Goal: Transaction & Acquisition: Purchase product/service

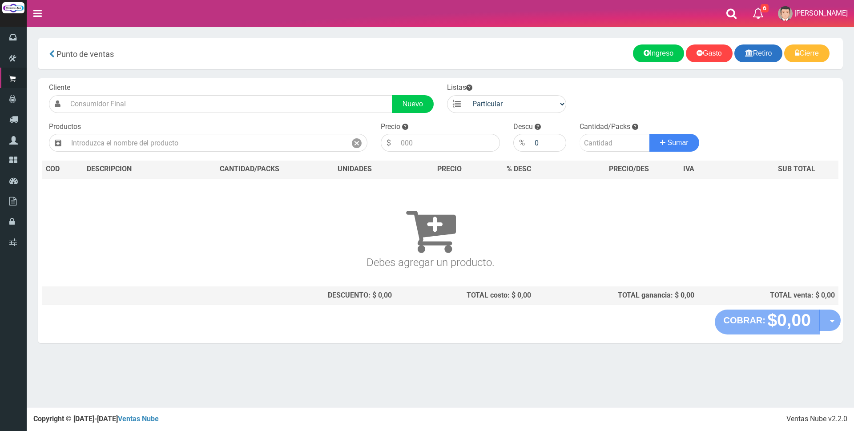
click at [751, 52] on link "Retiro" at bounding box center [758, 53] width 48 height 18
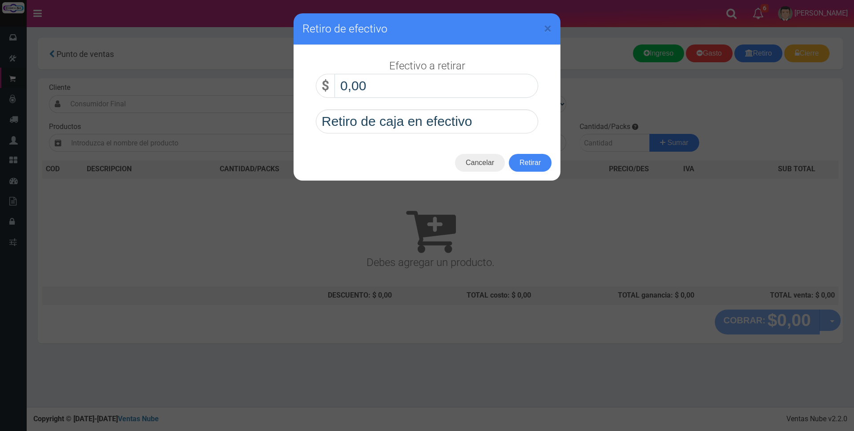
click at [478, 81] on input "0,00" at bounding box center [436, 86] width 204 height 24
type input "110.000,00"
click at [521, 161] on button "Retirar" at bounding box center [530, 163] width 43 height 18
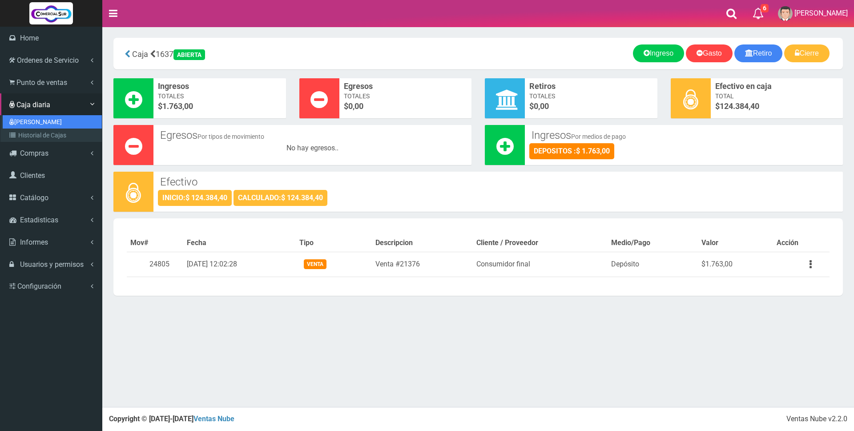
click at [35, 120] on link "[PERSON_NAME]" at bounding box center [52, 121] width 99 height 13
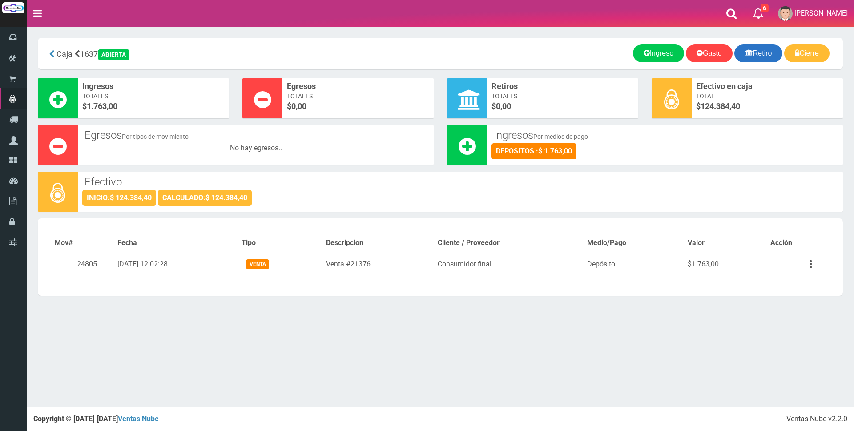
click at [756, 54] on link "Retiro" at bounding box center [758, 53] width 48 height 18
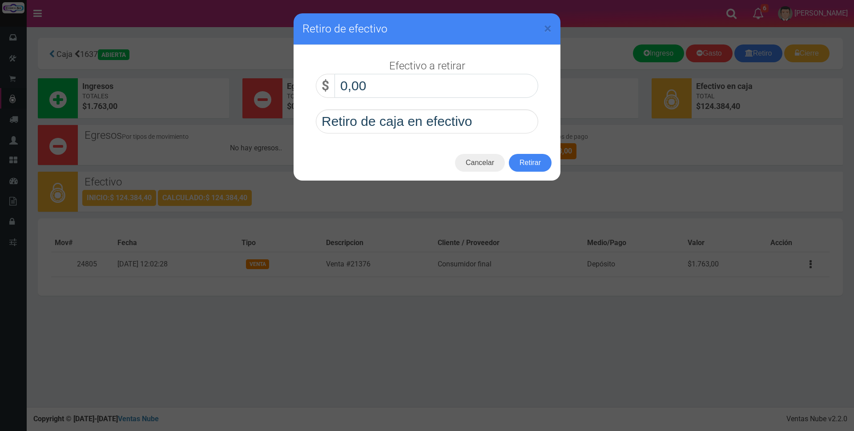
click at [439, 85] on input "0,00" at bounding box center [436, 86] width 204 height 24
type input "110.000,00"
click at [530, 165] on button "Retirar" at bounding box center [530, 163] width 43 height 18
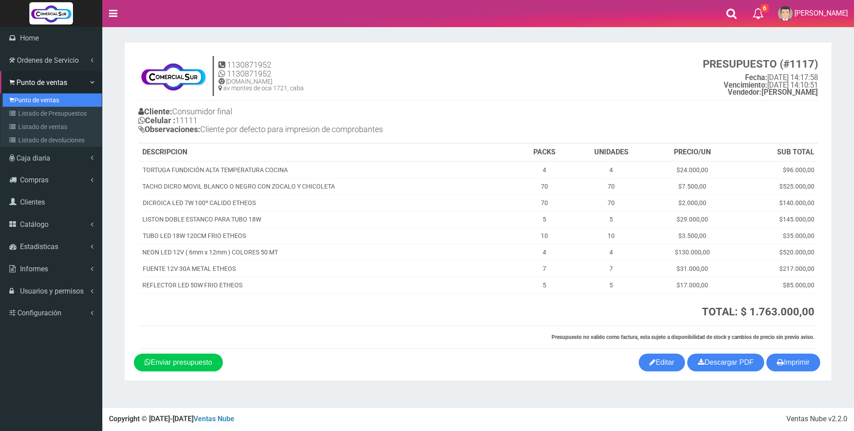
click at [36, 100] on link "Punto de ventas" at bounding box center [52, 99] width 99 height 13
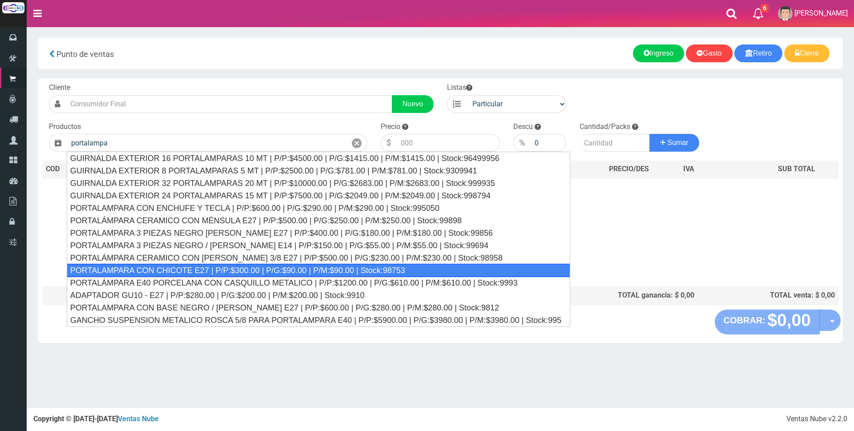
click at [229, 270] on div "PORTALAMPARA CON CHICOTE E27 | P/P:$300.00 | P/G:$90.00 | P/M:$90.00 | Stock:98…" at bounding box center [319, 270] width 504 height 13
type input "PORTALAMPARA CON CHICOTE E27 | P/P:$300.00 | P/G:$90.00 | P/M:$90.00 | Stock:98…"
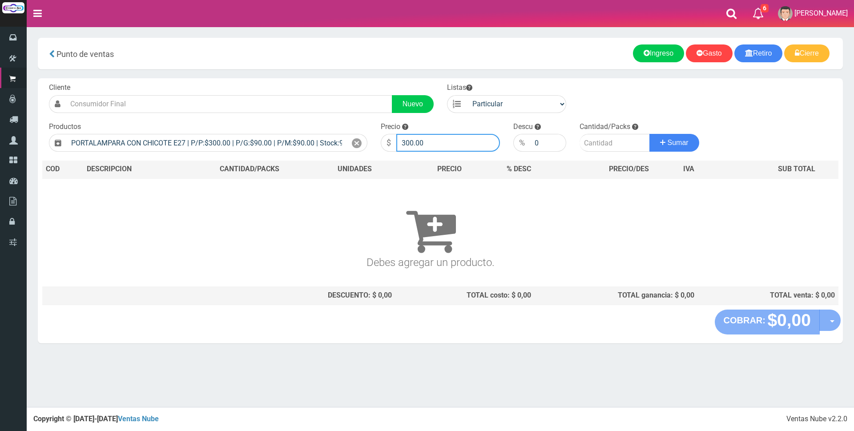
click at [448, 136] on input "300.00" at bounding box center [448, 143] width 104 height 18
type input "3"
type input "1800"
click at [607, 140] on input "number" at bounding box center [614, 143] width 70 height 18
type input "6"
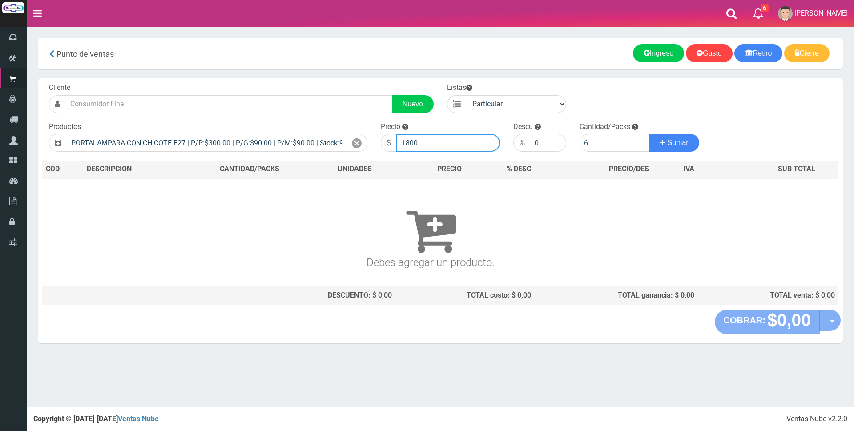
click at [461, 144] on input "1800" at bounding box center [448, 143] width 104 height 18
type input "1"
type input "2000"
click at [674, 143] on span "Sumar" at bounding box center [677, 143] width 21 height 8
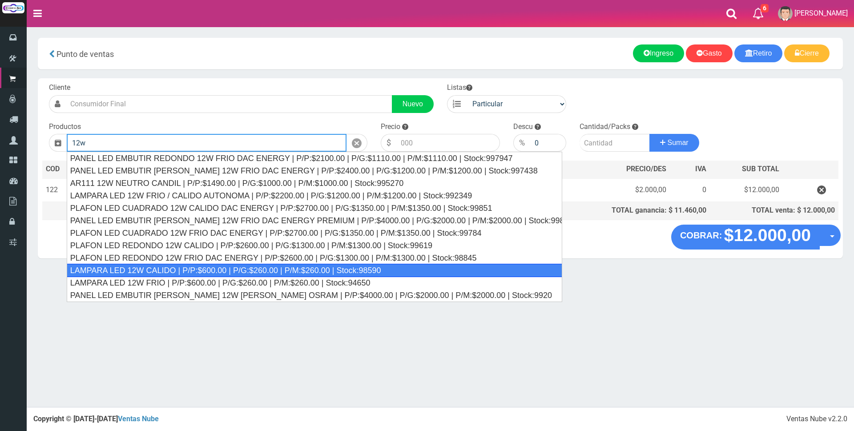
click at [263, 273] on div "LAMPARA LED 12W CALIDO | P/P:$600.00 | P/G:$260.00 | P/M:$260.00 | Stock:98590" at bounding box center [314, 270] width 495 height 13
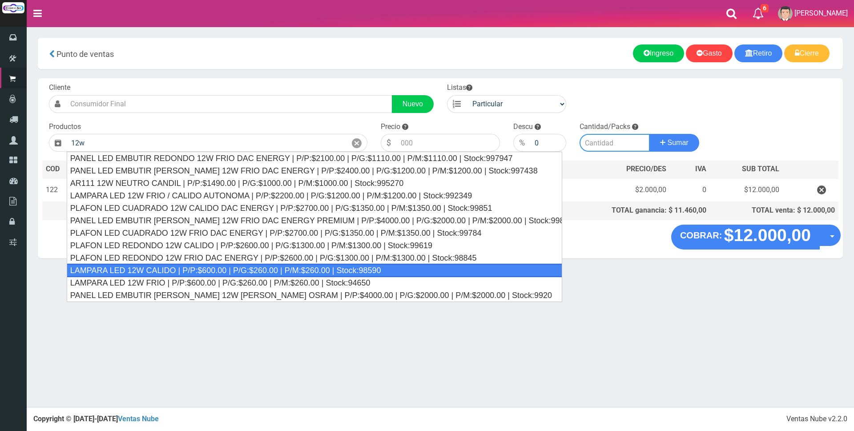
type input "LAMPARA LED 12W CALIDO | P/P:$600.00 | P/G:$260.00 | P/M:$260.00 | Stock:98590"
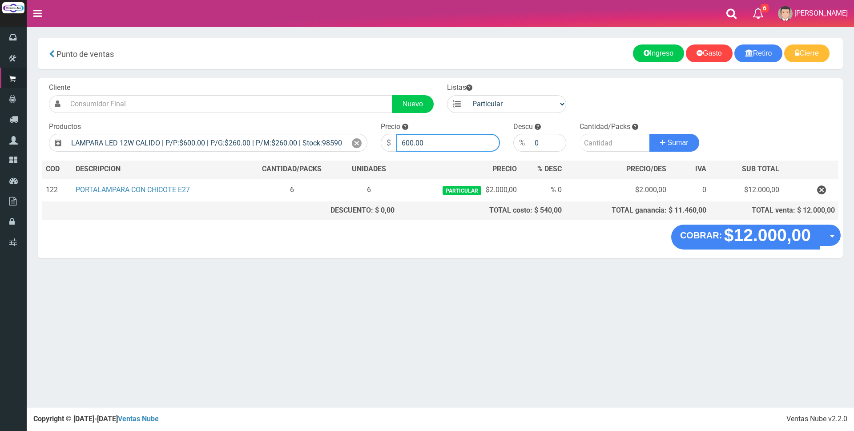
click at [452, 145] on input "600.00" at bounding box center [448, 143] width 104 height 18
type input "6"
type input "2250"
click at [597, 143] on input "number" at bounding box center [614, 143] width 70 height 18
type input "4"
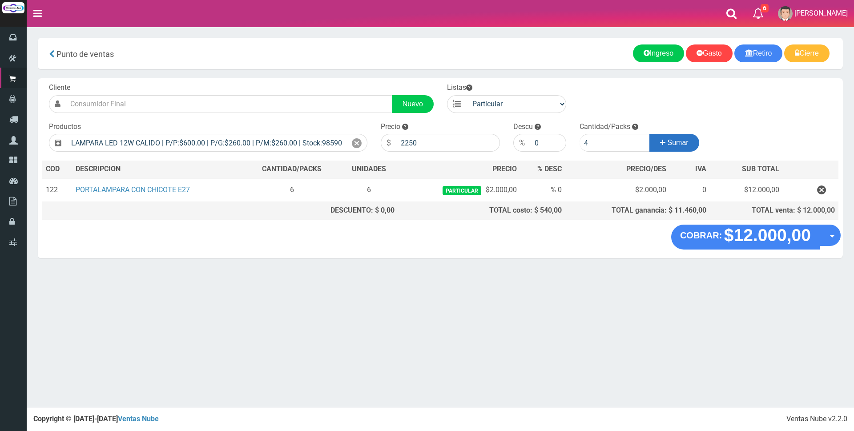
click at [662, 141] on icon at bounding box center [662, 142] width 5 height 13
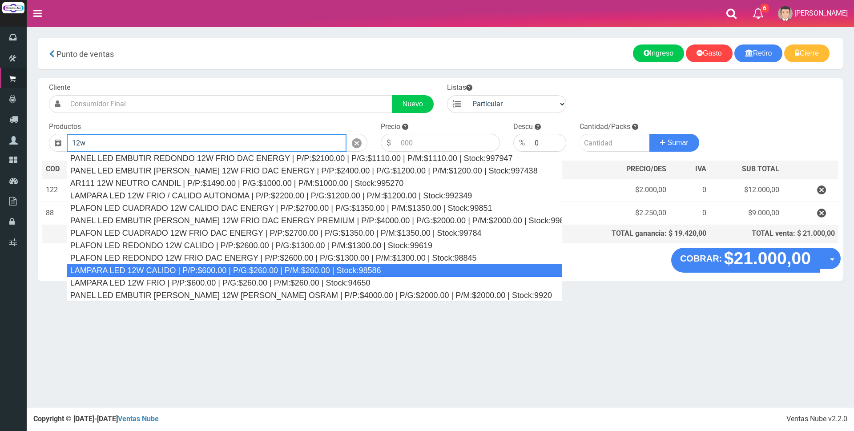
click at [249, 271] on div "LAMPARA LED 12W CALIDO | P/P:$600.00 | P/G:$260.00 | P/M:$260.00 | Stock:98586" at bounding box center [314, 270] width 495 height 13
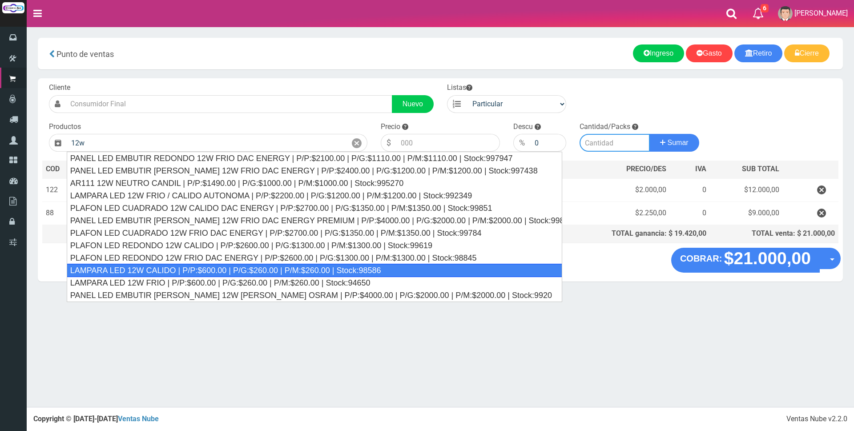
type input "LAMPARA LED 12W CALIDO | P/P:$600.00 | P/G:$260.00 | P/M:$260.00 | Stock:98586"
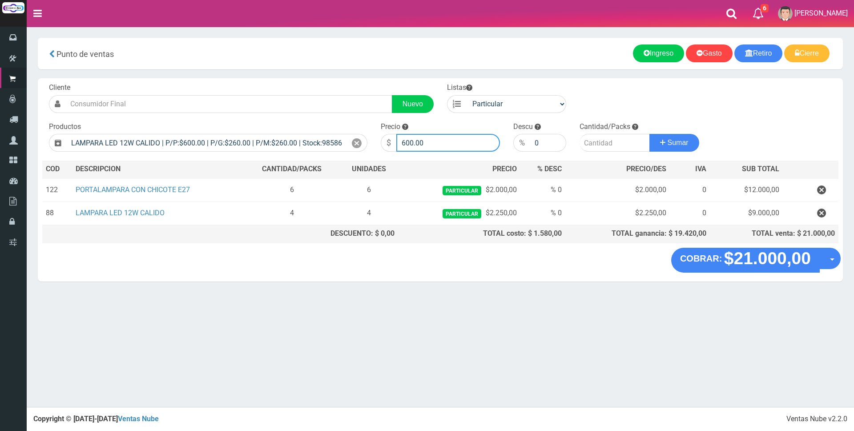
click at [424, 140] on input "600.00" at bounding box center [448, 143] width 104 height 18
type input "6"
type input "3000"
click at [587, 149] on input "number" at bounding box center [614, 143] width 70 height 18
type input "2"
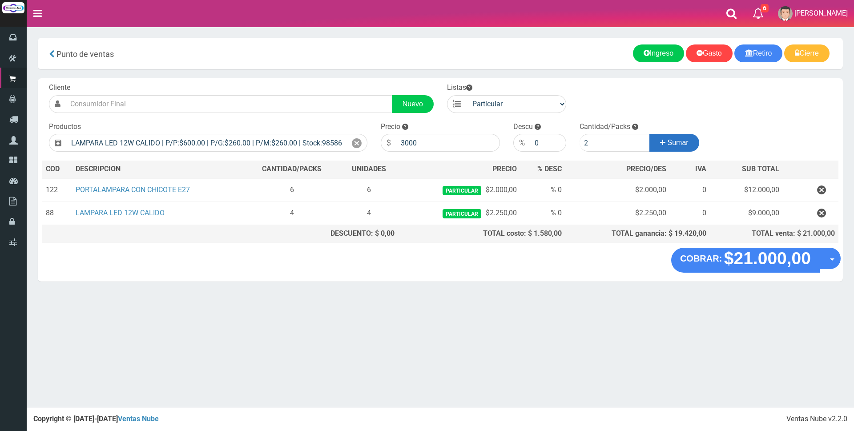
click at [670, 138] on button "Sumar" at bounding box center [674, 143] width 50 height 18
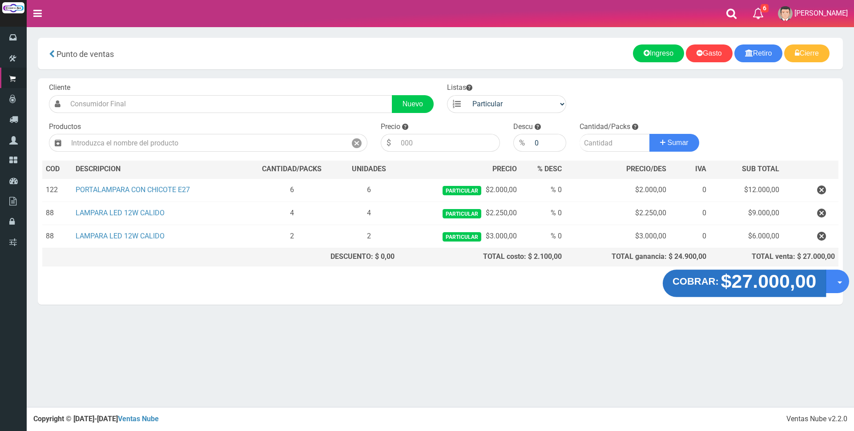
click at [802, 282] on strong "$27.000,00" at bounding box center [769, 281] width 96 height 21
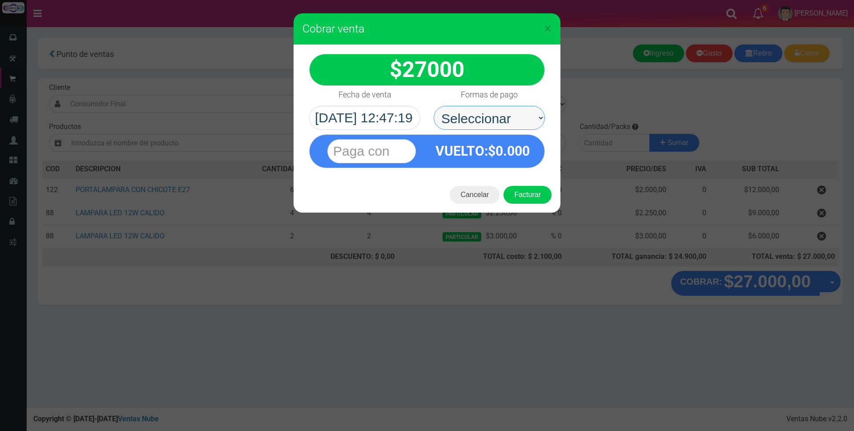
drag, startPoint x: 512, startPoint y: 119, endPoint x: 510, endPoint y: 113, distance: 5.8
click at [510, 113] on select "Seleccionar Efectivo Tarjeta de Crédito Depósito Débito" at bounding box center [488, 118] width 111 height 24
select select "Efectivo"
click at [433, 106] on select "Seleccionar Efectivo Tarjeta de Crédito Depósito Débito" at bounding box center [488, 118] width 111 height 24
click at [389, 143] on input "text" at bounding box center [371, 151] width 88 height 24
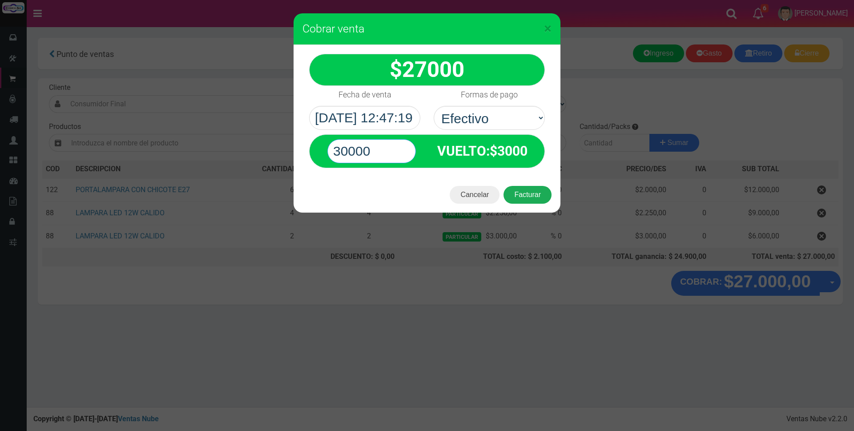
type input "30000"
click at [525, 193] on button "Facturar" at bounding box center [527, 195] width 48 height 18
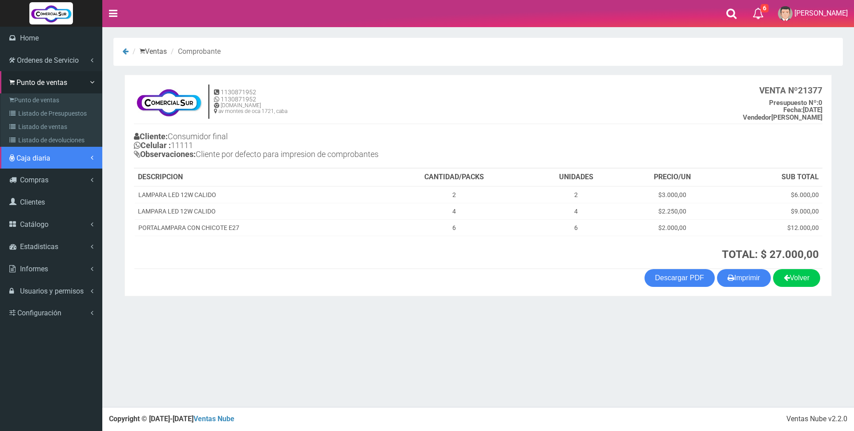
click at [46, 163] on link "Caja diaria" at bounding box center [51, 158] width 102 height 22
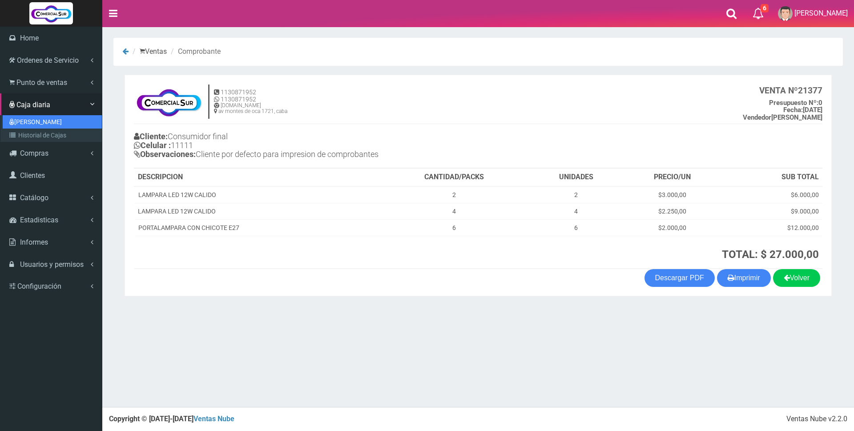
click at [44, 124] on link "[PERSON_NAME]" at bounding box center [52, 121] width 99 height 13
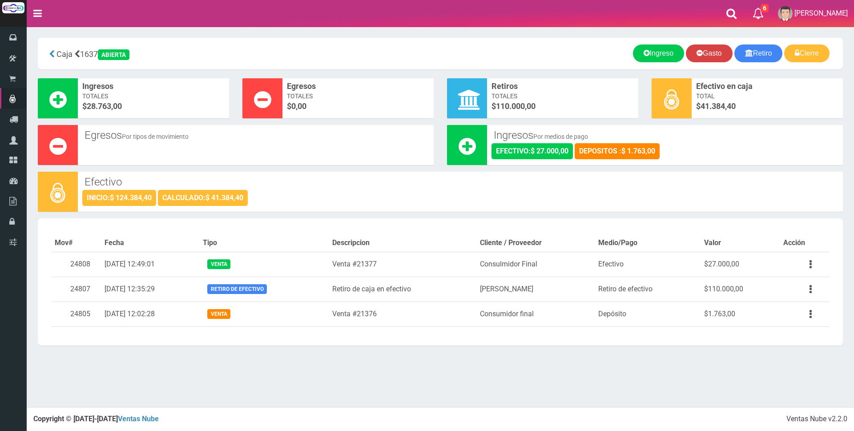
click at [700, 52] on link "Gasto" at bounding box center [709, 53] width 47 height 18
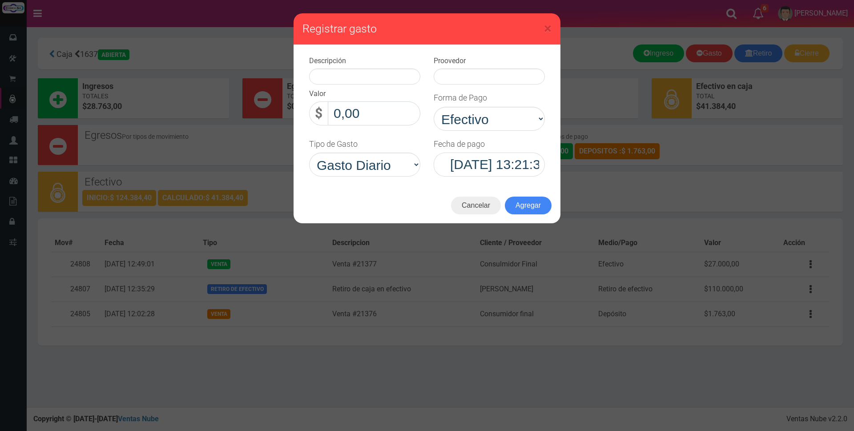
click at [376, 116] on input "0,00" at bounding box center [374, 113] width 92 height 24
type input "13.400,00"
click at [378, 74] on input "text" at bounding box center [364, 76] width 111 height 16
type input "varios"
click at [472, 74] on input "text" at bounding box center [488, 76] width 111 height 16
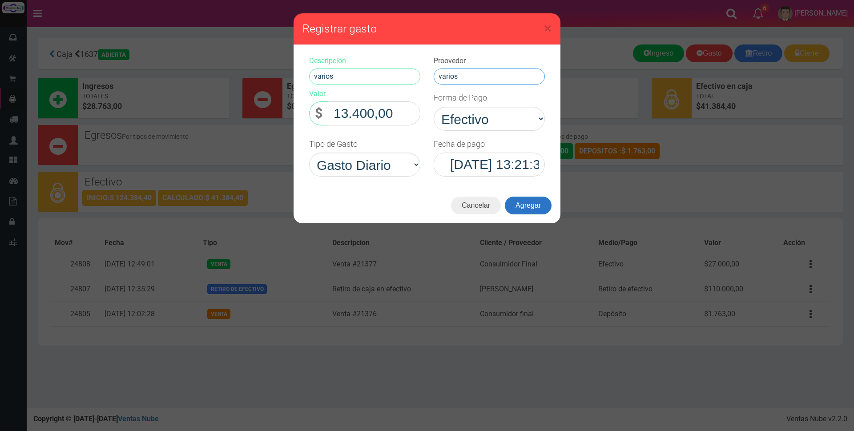
type input "varios"
click at [527, 205] on button "Agregar" at bounding box center [528, 205] width 47 height 18
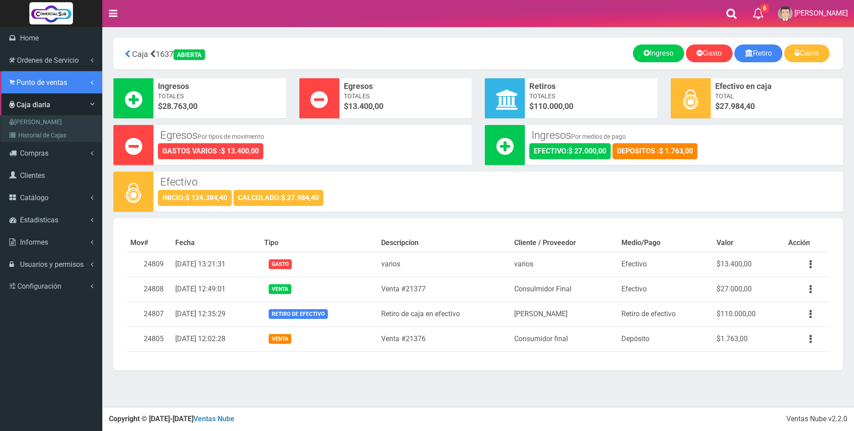
click at [36, 82] on span "Punto de ventas" at bounding box center [41, 82] width 51 height 8
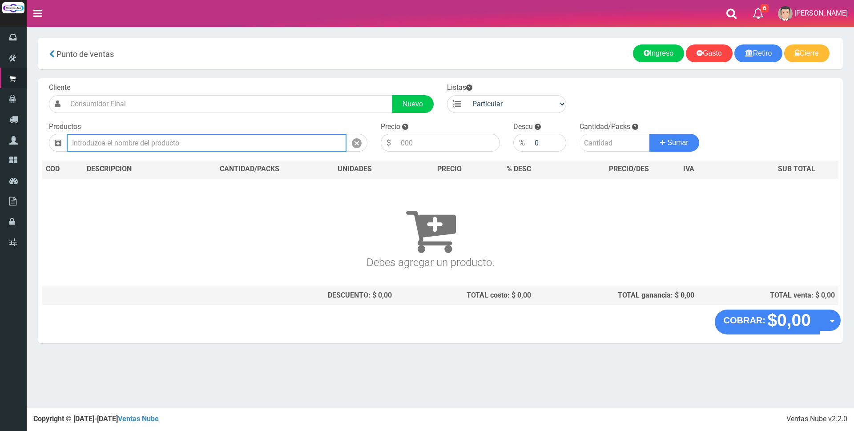
click at [178, 141] on input "text" at bounding box center [207, 143] width 280 height 18
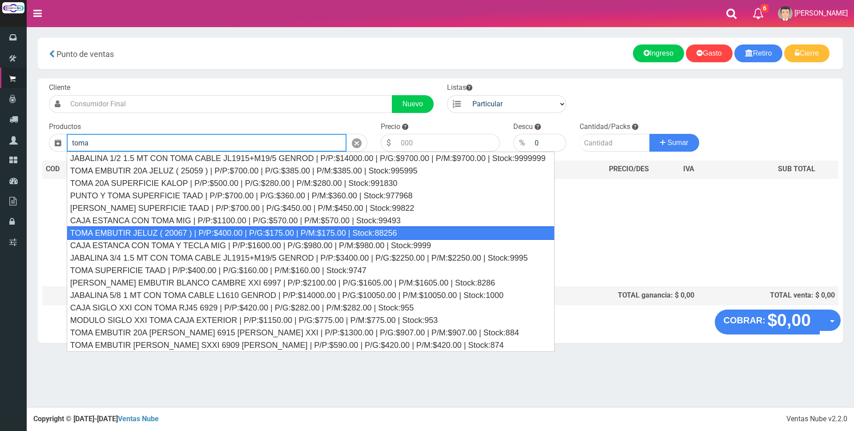
click at [215, 233] on div "TOMA EMBUTIR JELUZ ( 20067 ) | P/P:$400.00 | P/G:$175.00 | P/M:$175.00 | Stock:…" at bounding box center [311, 232] width 488 height 13
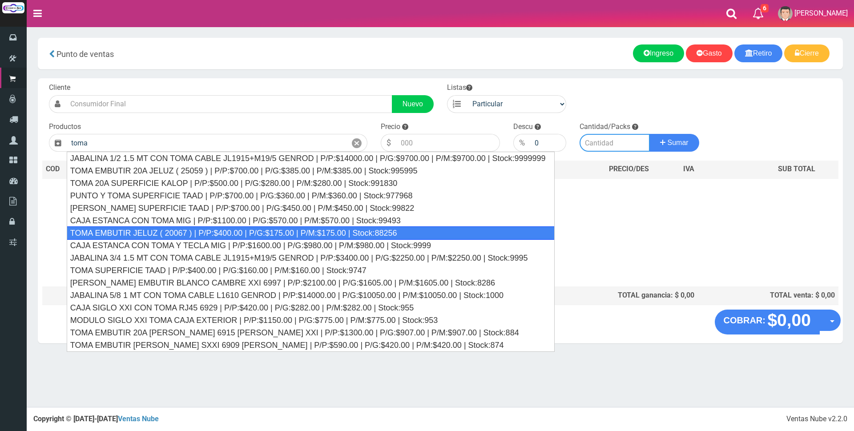
type input "TOMA EMBUTIR JELUZ ( 20067 ) | P/P:$400.00 | P/G:$175.00 | P/M:$175.00 | Stock:…"
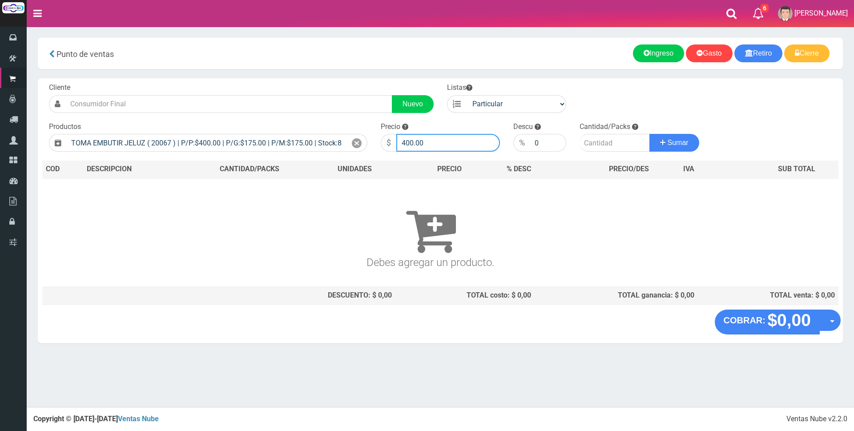
click at [451, 142] on input "400.00" at bounding box center [448, 143] width 104 height 18
type input "4"
type input "1400"
click at [603, 142] on input "number" at bounding box center [614, 143] width 70 height 18
type input "1"
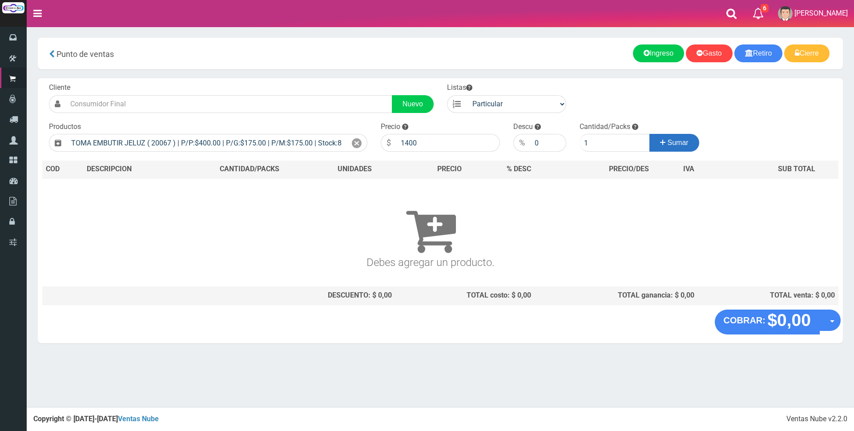
click at [670, 140] on span "Sumar" at bounding box center [677, 143] width 21 height 8
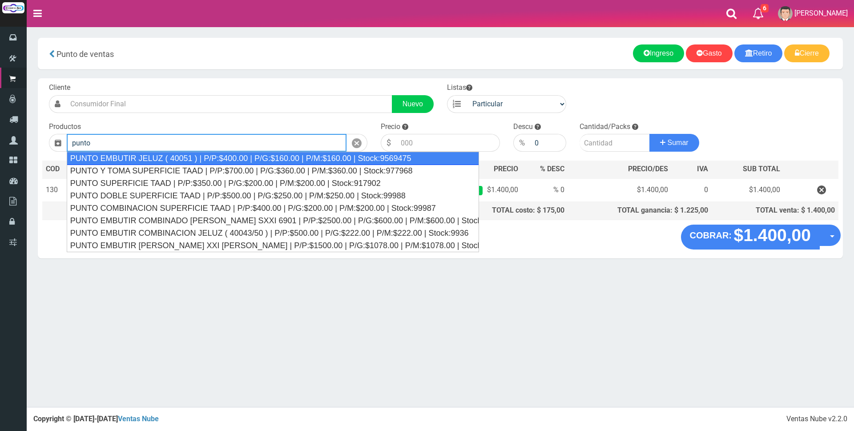
click at [298, 158] on div "PUNTO EMBUTIR JELUZ ( 40051 ) | P/P:$400.00 | P/G:$160.00 | P/M:$160.00 | Stock…" at bounding box center [273, 158] width 412 height 13
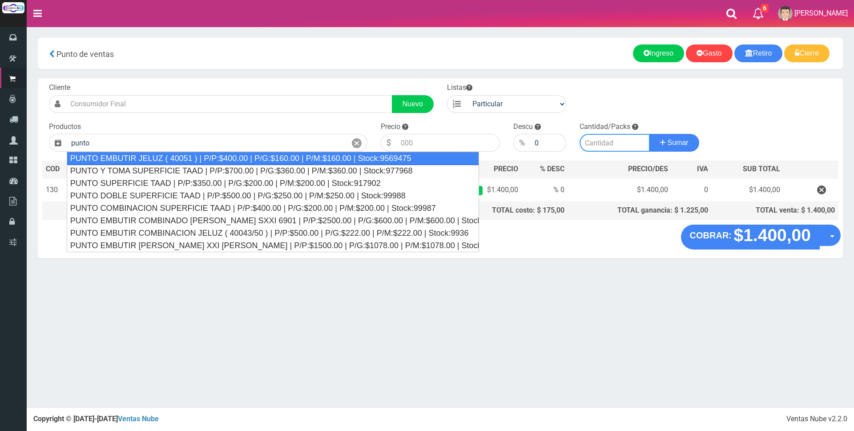
type input "PUNTO EMBUTIR JELUZ ( 40051 ) | P/P:$400.00 | P/G:$160.00 | P/M:$160.00 | Stock…"
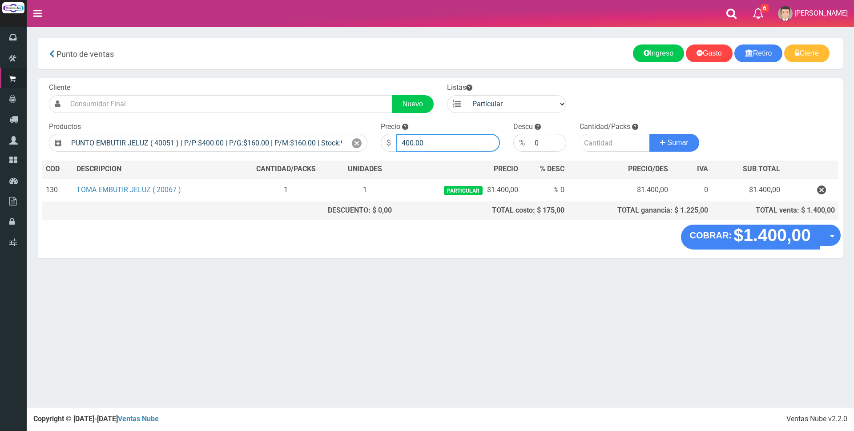
click at [447, 141] on input "400.00" at bounding box center [448, 143] width 104 height 18
type input "4"
type input "1400"
click at [591, 141] on input "number" at bounding box center [614, 143] width 70 height 18
type input "1"
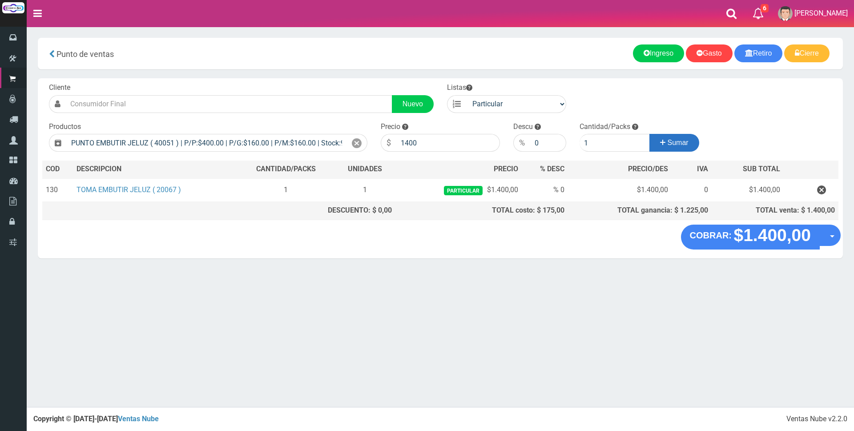
click at [677, 144] on span "Sumar" at bounding box center [677, 143] width 21 height 8
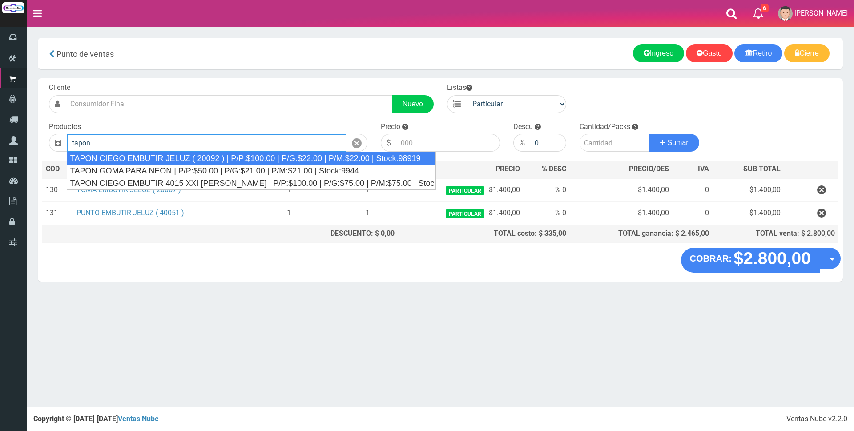
click at [348, 159] on div "TAPON CIEGO EMBUTIR JELUZ ( 20092 ) | P/P:$100.00 | P/G:$22.00 | P/M:$22.00 | S…" at bounding box center [251, 158] width 369 height 13
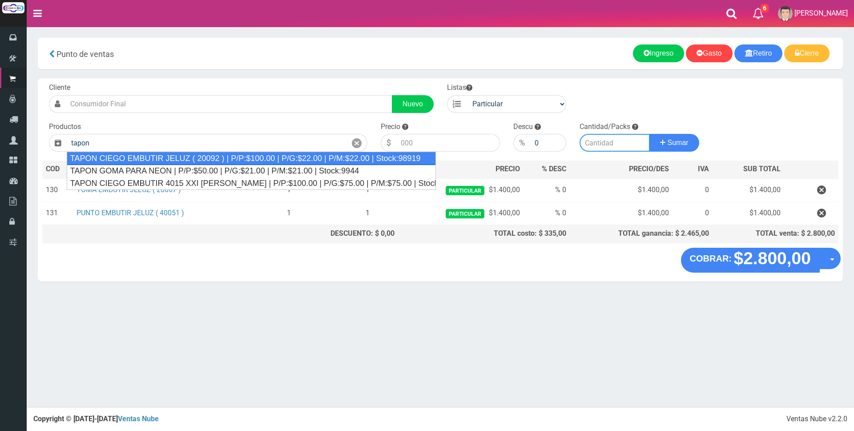
type input "TAPON CIEGO EMBUTIR JELUZ ( 20092 ) | P/P:$100.00 | P/G:$22.00 | P/M:$22.00 | S…"
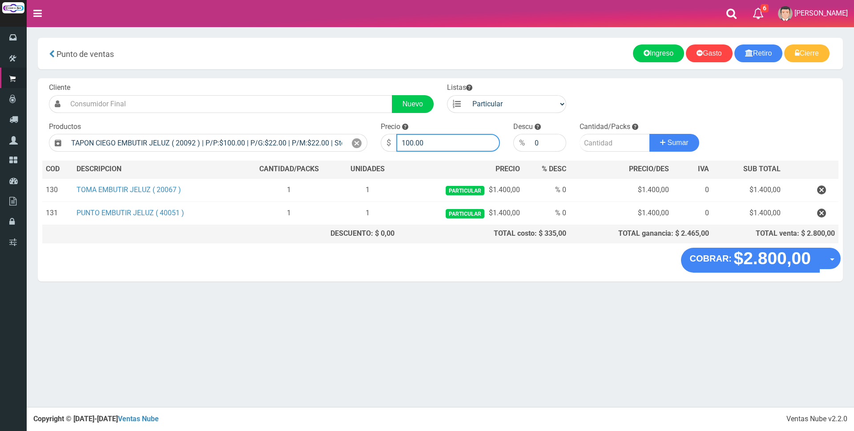
click at [438, 143] on input "100.00" at bounding box center [448, 143] width 104 height 18
type input "1"
type input "400"
click at [592, 141] on input "number" at bounding box center [614, 143] width 70 height 18
type input "1"
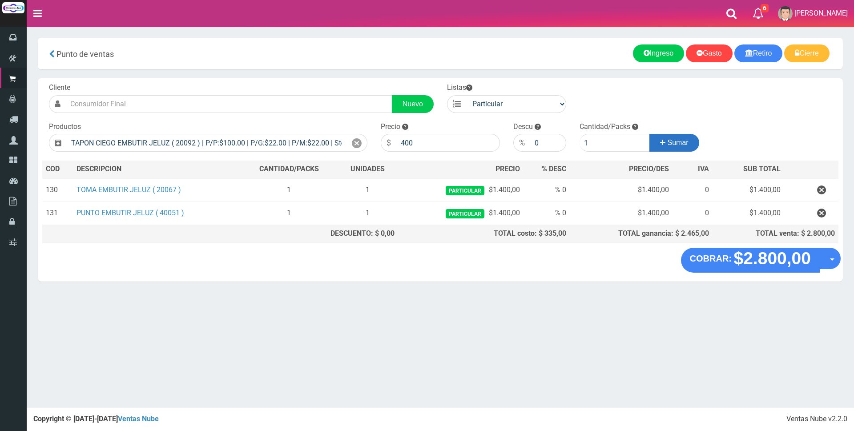
click at [660, 141] on icon at bounding box center [662, 142] width 5 height 13
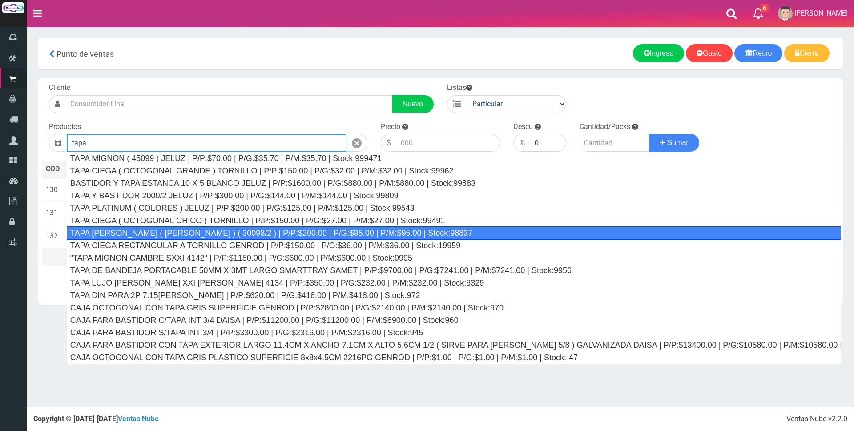
click at [416, 235] on div "TAPA REGINA JELUZ ( BLANCO ) ( 30098/2 ) | P/P:$200.00 | P/G:$95.00 | P/M:$95.0…" at bounding box center [454, 232] width 774 height 13
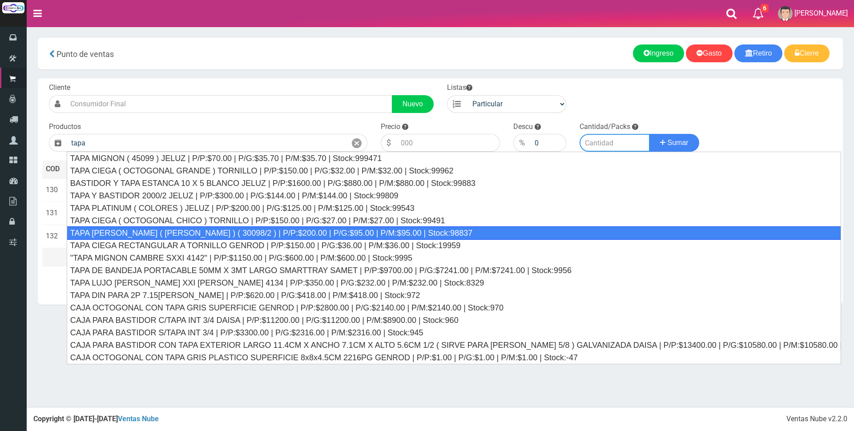
type input "TAPA REGINA JELUZ ( BLANCO ) ( 30098/2 ) | P/P:$200.00 | P/G:$95.00 | P/M:$95.0…"
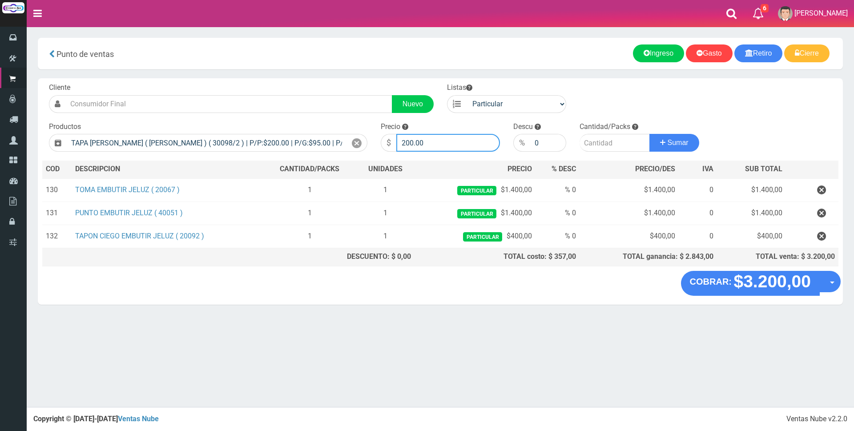
click at [452, 145] on input "200.00" at bounding box center [448, 143] width 104 height 18
type input "2"
type input "1000"
click at [601, 141] on input "number" at bounding box center [614, 143] width 70 height 18
type input "1"
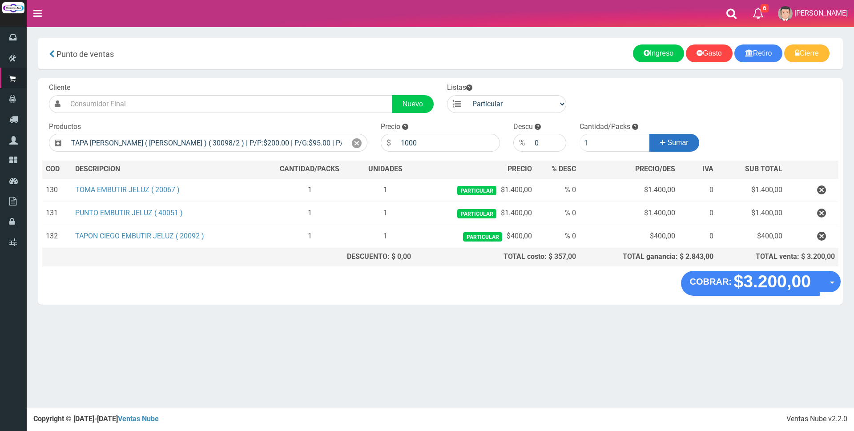
click at [675, 138] on button "Sumar" at bounding box center [674, 143] width 50 height 18
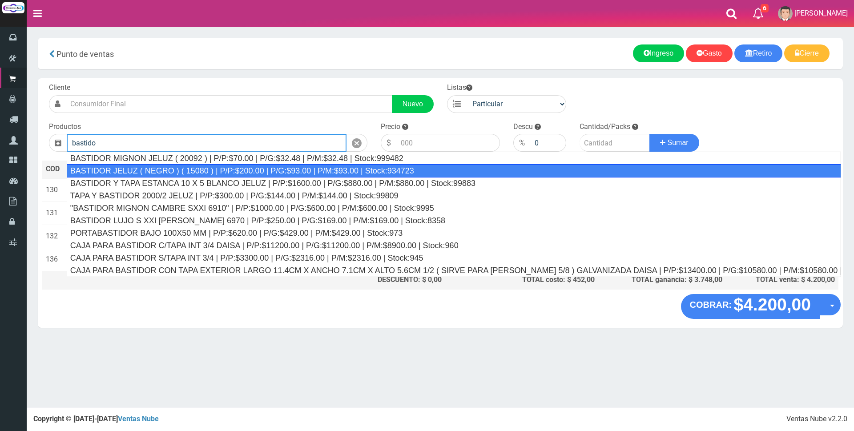
click at [441, 169] on div "BASTIDOR JELUZ ( NEGRO ) ( 15080 ) | P/P:$200.00 | P/G:$93.00 | P/M:$93.00 | St…" at bounding box center [454, 170] width 774 height 13
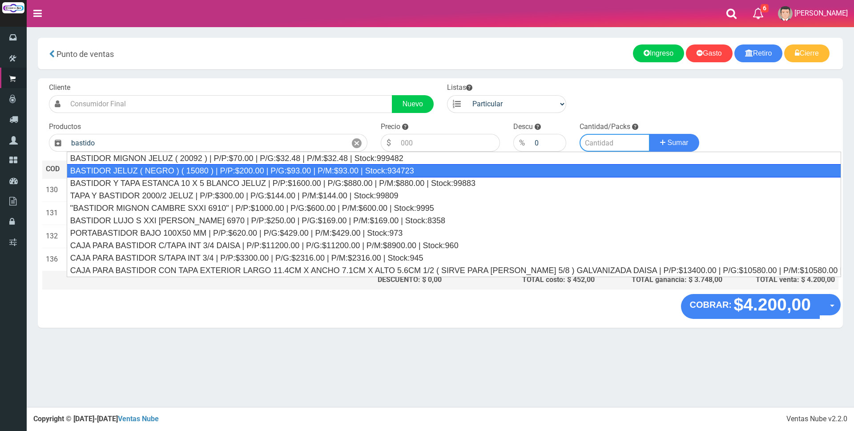
type input "BASTIDOR JELUZ ( NEGRO ) ( 15080 ) | P/P:$200.00 | P/G:$93.00 | P/M:$93.00 | St…"
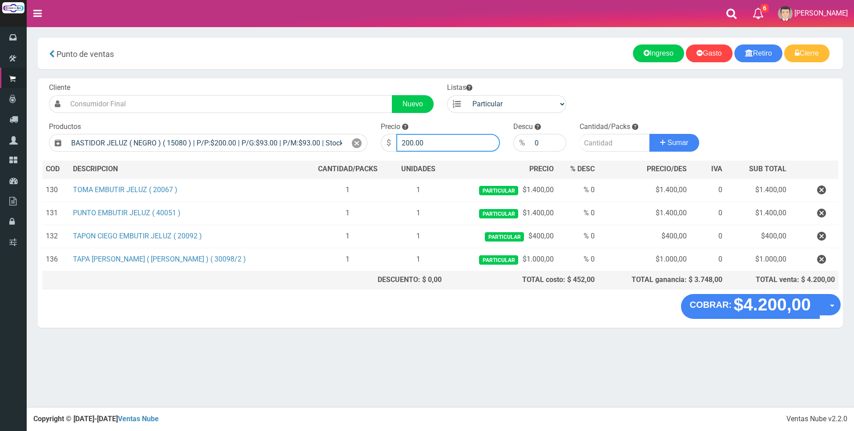
click at [470, 146] on input "200.00" at bounding box center [448, 143] width 104 height 18
type input "2"
type input "700"
click at [581, 139] on input "number" at bounding box center [614, 143] width 70 height 18
type input "1"
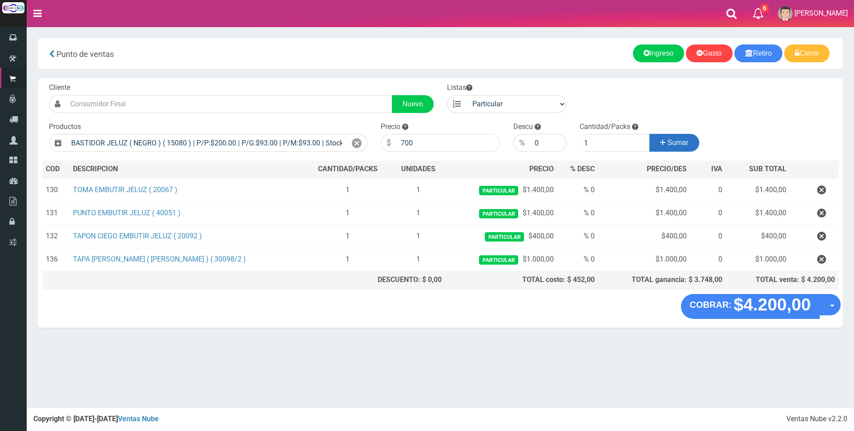
click at [662, 140] on icon at bounding box center [662, 142] width 5 height 13
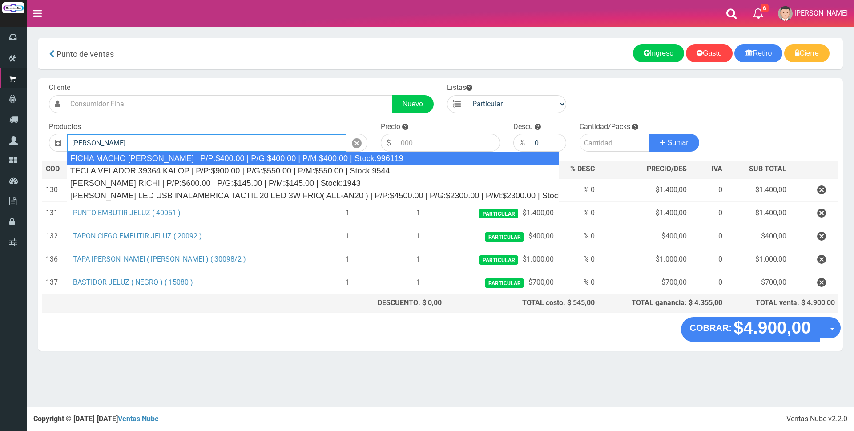
click at [337, 160] on div "FICHA MACHO VELADOR RICHI | P/P:$400.00 | P/G:$400.00 | P/M:$400.00 | Stock:996…" at bounding box center [313, 158] width 492 height 13
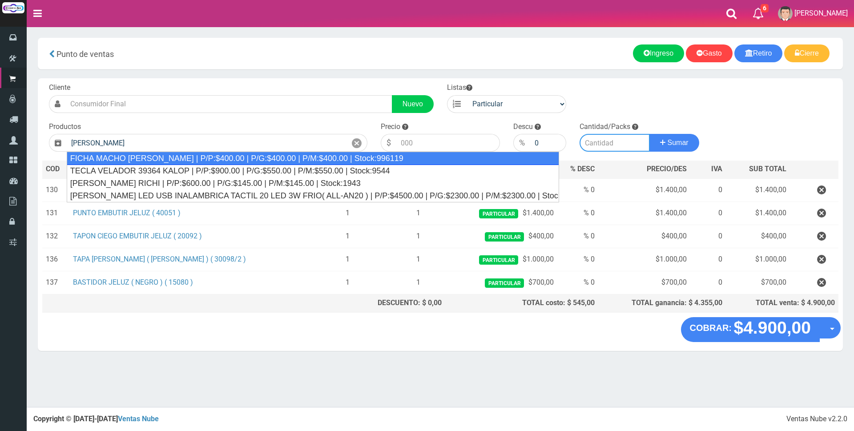
type input "FICHA MACHO VELADOR RICHI | P/P:$400.00 | P/G:$400.00 | P/M:$400.00 | Stock:996…"
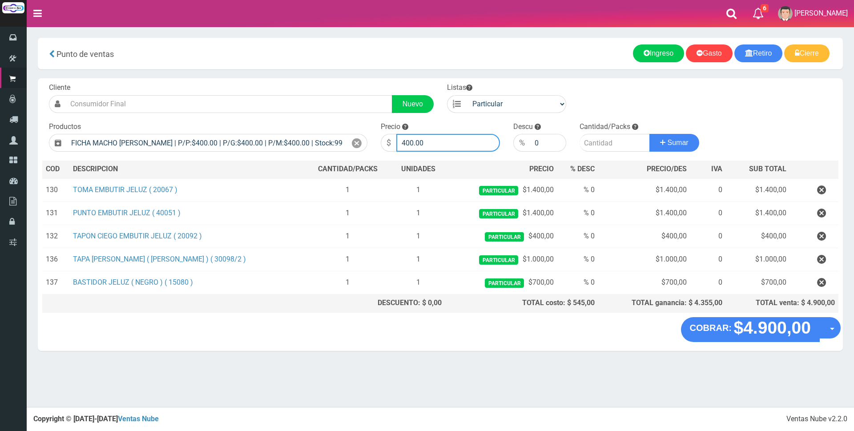
click at [453, 145] on input "400.00" at bounding box center [448, 143] width 104 height 18
type input "4"
type input "1800"
click at [605, 144] on input "number" at bounding box center [614, 143] width 70 height 18
type input "1"
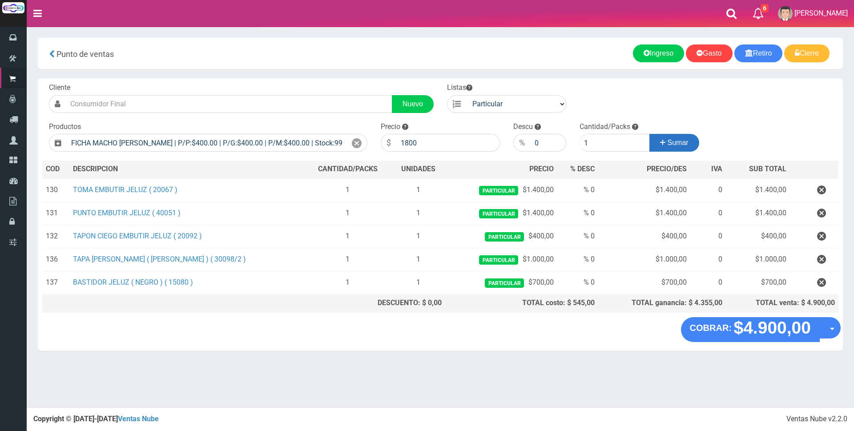
click at [675, 136] on button "Sumar" at bounding box center [674, 143] width 50 height 18
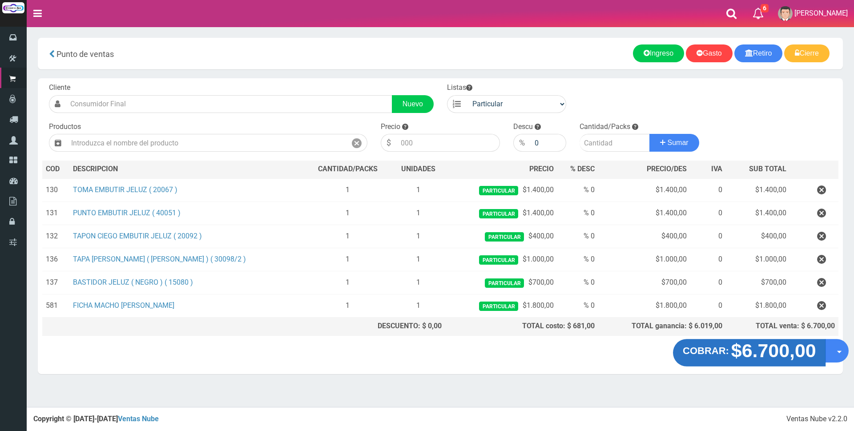
click at [724, 351] on strong "COBRAR:" at bounding box center [705, 350] width 46 height 11
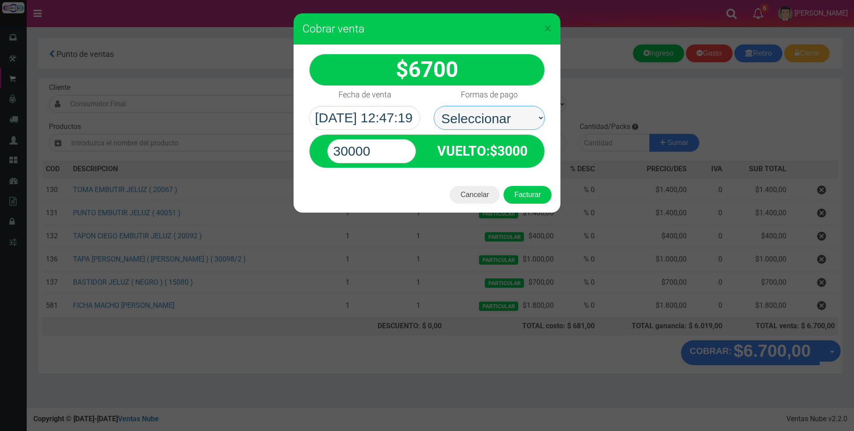
click at [474, 116] on select "Seleccionar Efectivo Tarjeta de Crédito Depósito Débito" at bounding box center [488, 118] width 111 height 24
select select "Tarjeta de Crédito"
click at [433, 106] on select "Seleccionar Efectivo Tarjeta de Crédito Depósito Débito" at bounding box center [488, 118] width 111 height 24
click at [377, 148] on input "30000" at bounding box center [371, 151] width 88 height 24
type input "3"
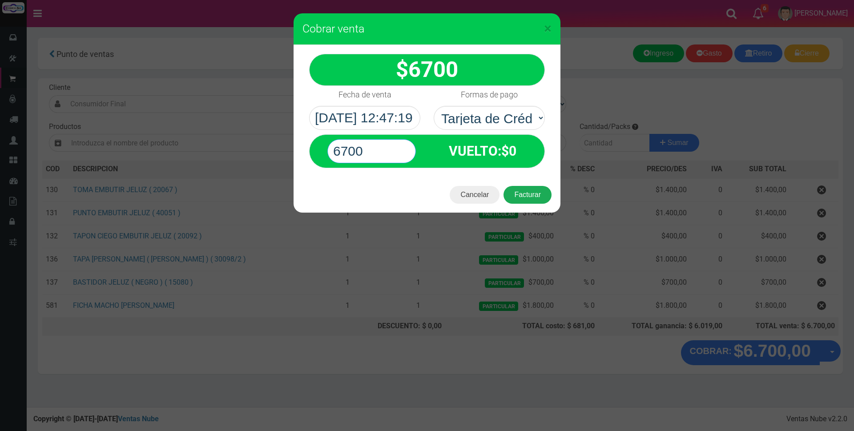
type input "6700"
click at [533, 194] on button "Facturar" at bounding box center [527, 195] width 48 height 18
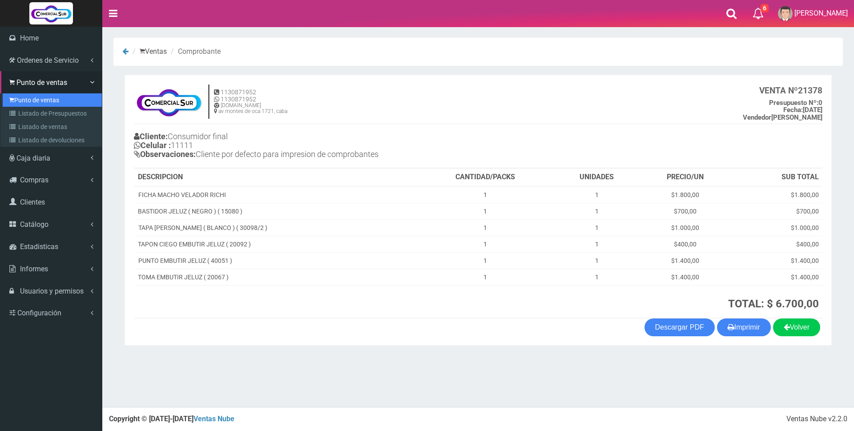
click at [28, 103] on link "Punto de ventas" at bounding box center [52, 99] width 99 height 13
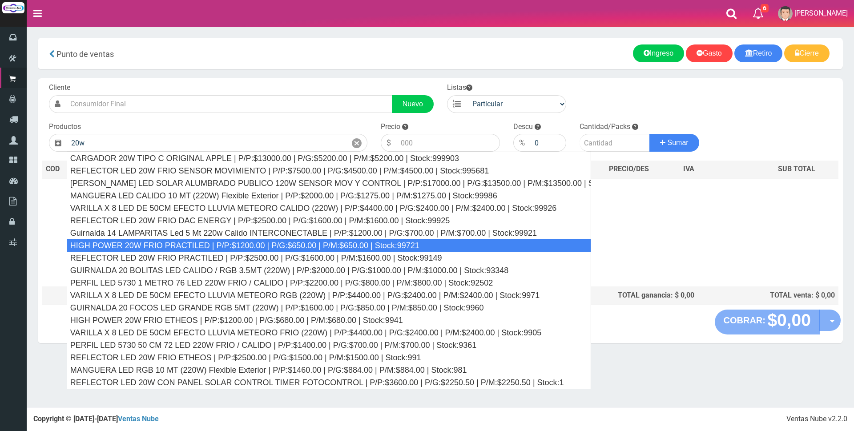
click at [225, 245] on div "HIGH POWER 20W FRIO PRACTILED | P/P:$1200.00 | P/G:$650.00 | P/M:$650.00 | Stoc…" at bounding box center [329, 245] width 524 height 13
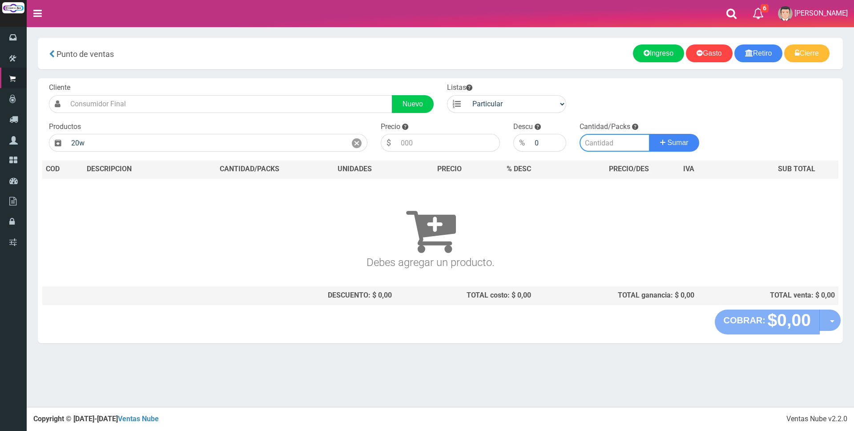
type input "HIGH POWER 20W FRIO PRACTILED | P/P:$1200.00 | P/G:$650.00 | P/M:$650.00 | Stoc…"
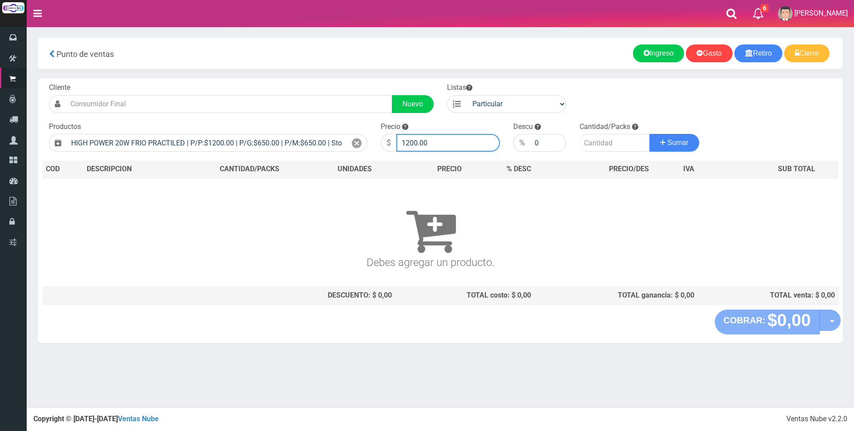
click at [445, 141] on input "1200.00" at bounding box center [448, 143] width 104 height 18
type input "1"
type input "4500"
click at [586, 145] on input "number" at bounding box center [614, 143] width 70 height 18
type input "1"
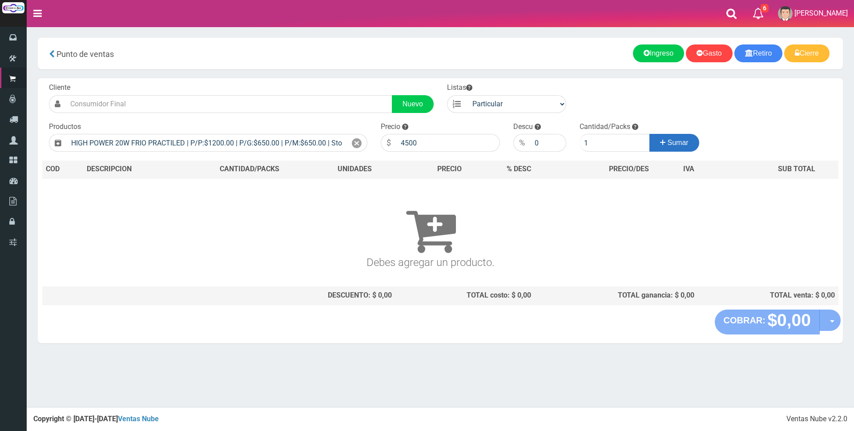
click at [695, 144] on button "Sumar" at bounding box center [674, 143] width 50 height 18
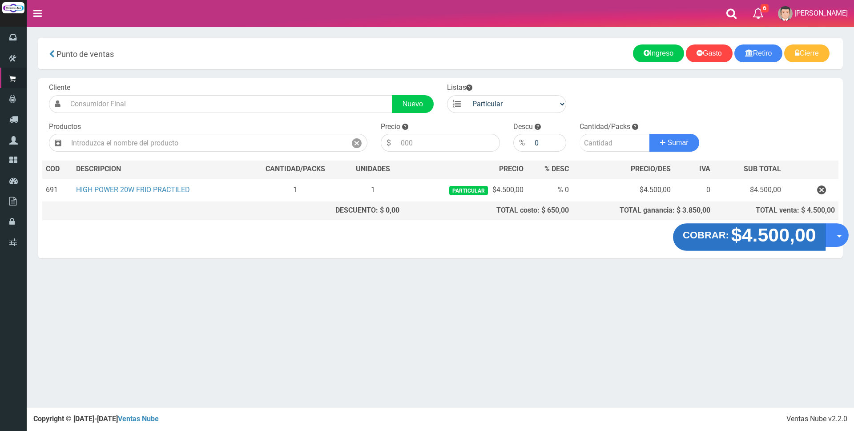
click at [735, 238] on strong "$4.500,00" at bounding box center [772, 235] width 85 height 21
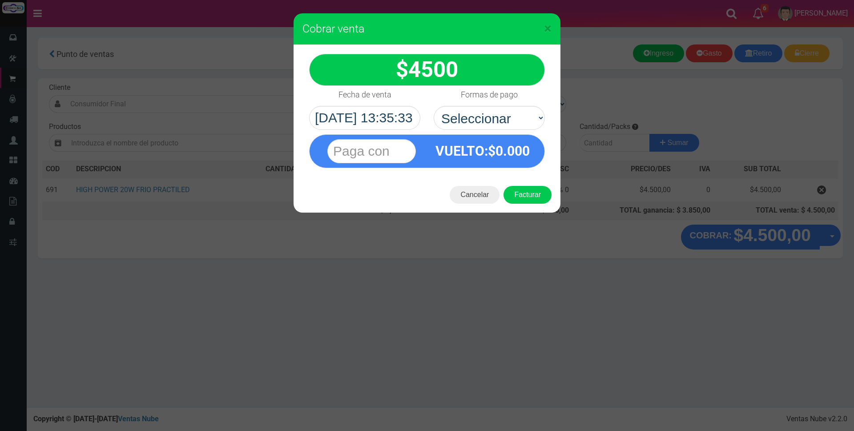
click at [512, 116] on select "Seleccionar Efectivo Tarjeta de Crédito Depósito Débito" at bounding box center [488, 118] width 111 height 24
select select "Efectivo"
click at [433, 106] on select "Seleccionar Efectivo Tarjeta de Crédito Depósito Débito" at bounding box center [488, 118] width 111 height 24
click at [386, 148] on input "text" at bounding box center [371, 151] width 88 height 24
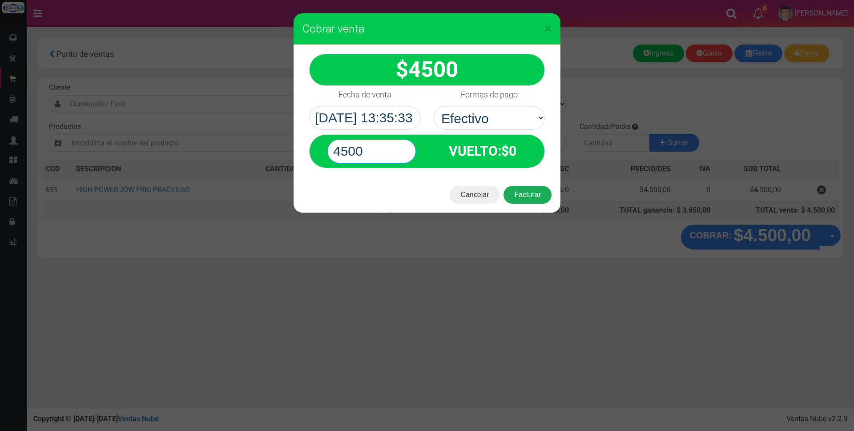
type input "4500"
click at [525, 197] on button "Facturar" at bounding box center [527, 195] width 48 height 18
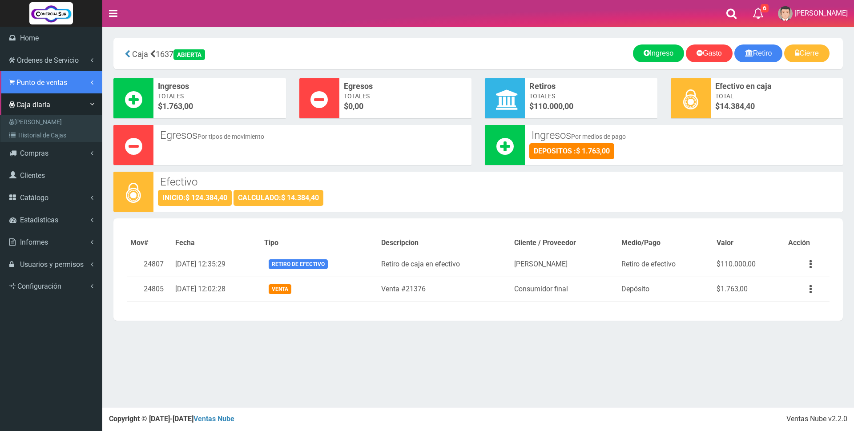
click at [39, 79] on span "Punto de ventas" at bounding box center [41, 82] width 51 height 8
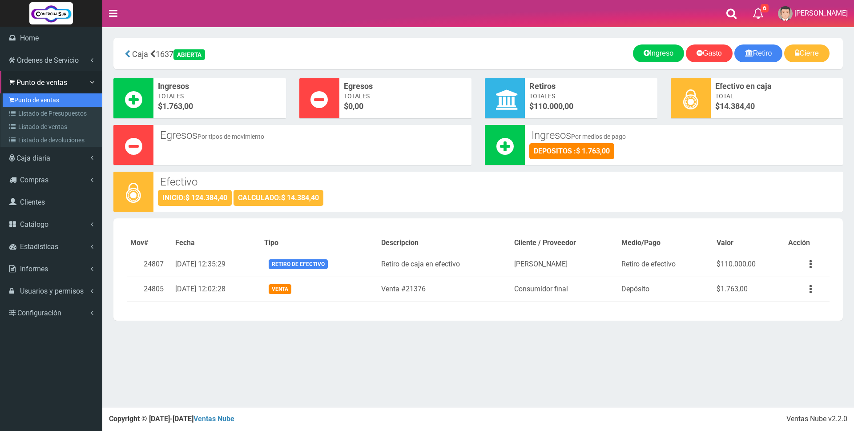
click at [35, 99] on link "Punto de ventas" at bounding box center [52, 99] width 99 height 13
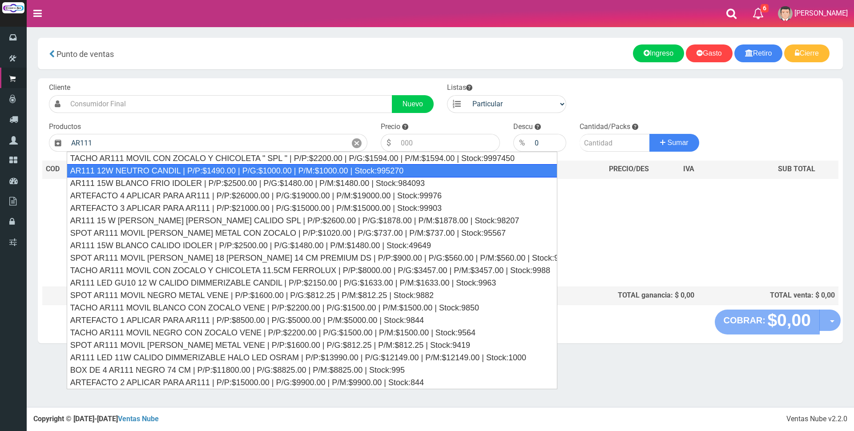
click at [146, 164] on div "AR111 12W NEUTRO CANDIL | P/P:$1490.00 | P/G:$1000.00 | P/M:$1000.00 | Stock:99…" at bounding box center [312, 170] width 490 height 13
type input "AR111 12W NEUTRO CANDIL | P/P:$1490.00 | P/G:$1000.00 | P/M:$1000.00 | Stock:99…"
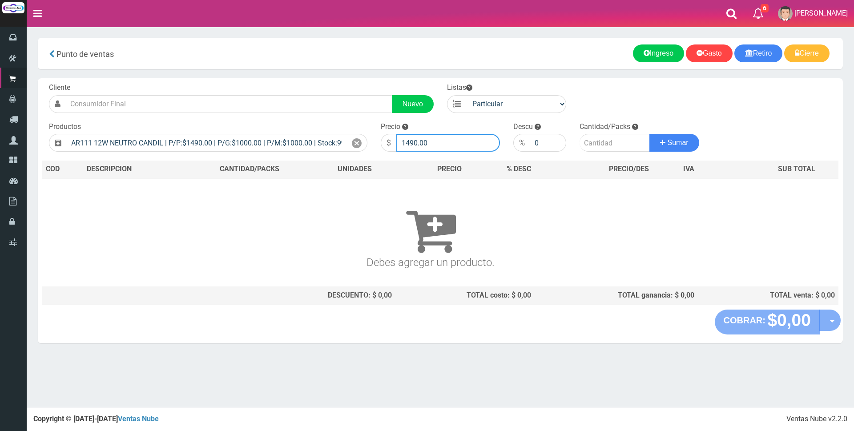
click at [439, 138] on input "1490.00" at bounding box center [448, 143] width 104 height 18
type input "1"
type input "6900"
click at [608, 147] on input "number" at bounding box center [614, 143] width 70 height 18
type input "2"
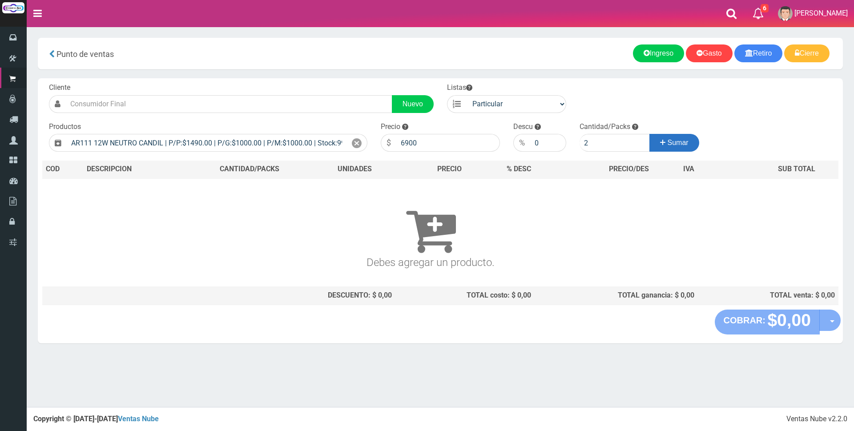
click at [690, 139] on button "Sumar" at bounding box center [674, 143] width 50 height 18
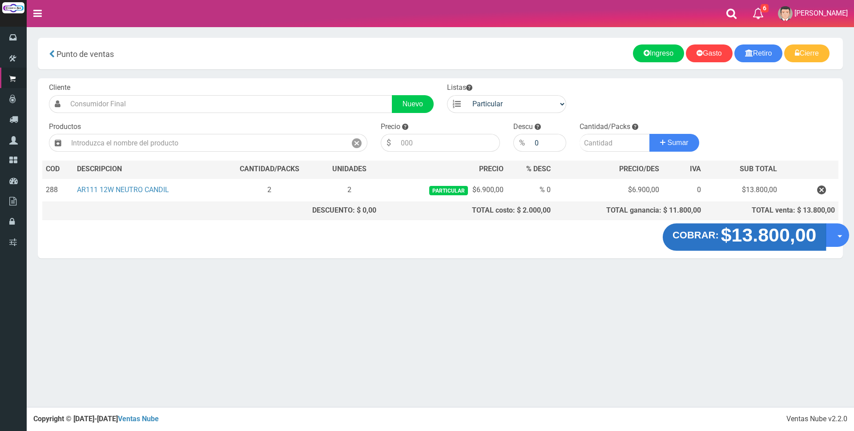
click at [730, 234] on strong "$13.800,00" at bounding box center [769, 235] width 96 height 21
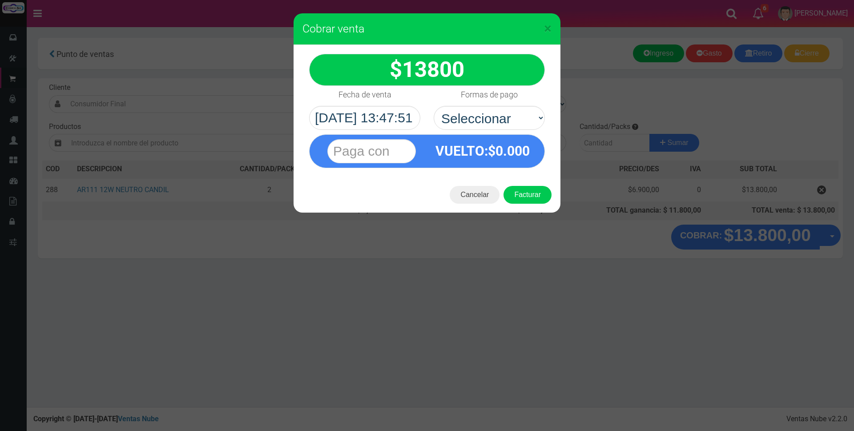
click at [515, 112] on select "Seleccionar Efectivo Tarjeta de Crédito Depósito Débito" at bounding box center [488, 118] width 111 height 24
select select "Tarjeta de Crédito"
click at [433, 106] on select "Seleccionar Efectivo Tarjeta de Crédito Depósito Débito" at bounding box center [488, 118] width 111 height 24
click at [404, 151] on input "text" at bounding box center [371, 151] width 88 height 24
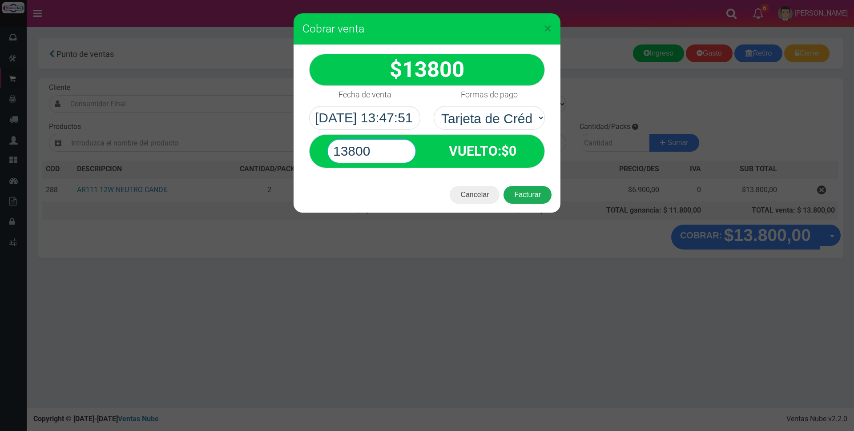
type input "13800"
click at [533, 188] on button "Facturar" at bounding box center [527, 195] width 48 height 18
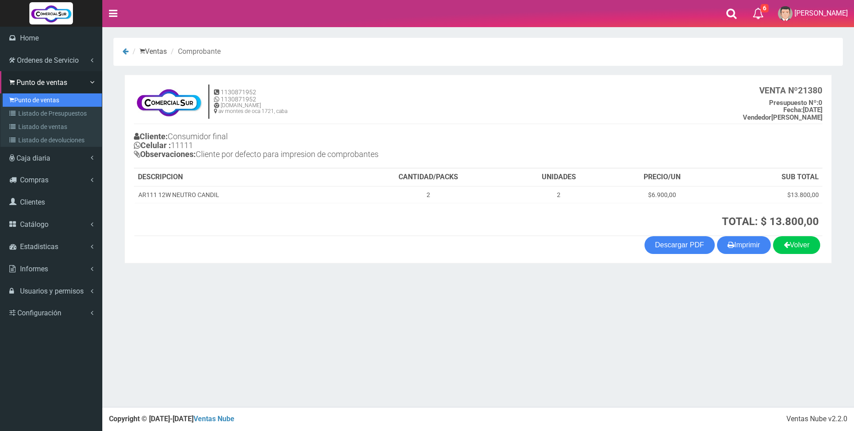
click at [41, 97] on link "Punto de ventas" at bounding box center [52, 99] width 99 height 13
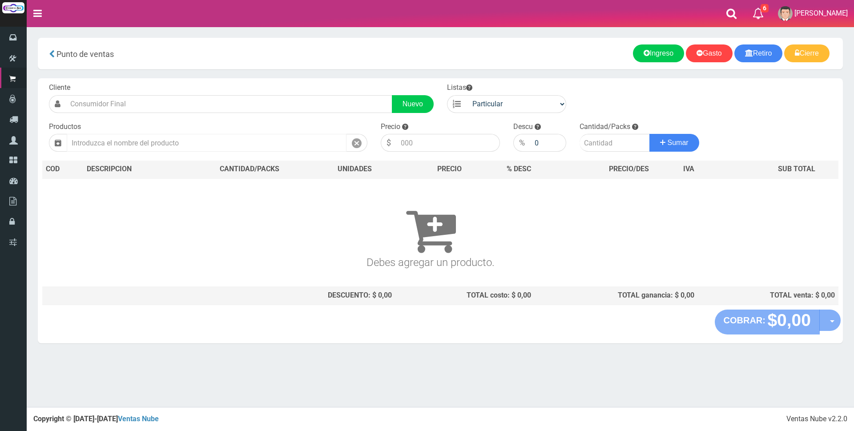
click at [77, 141] on input "text" at bounding box center [207, 143] width 280 height 18
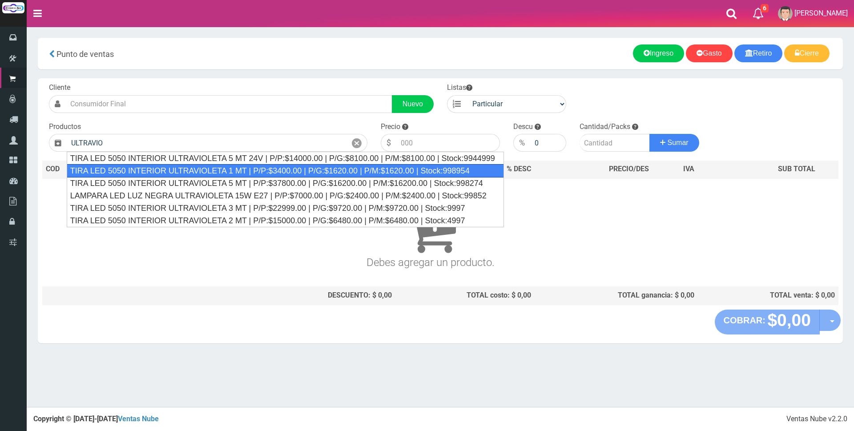
drag, startPoint x: 255, startPoint y: 172, endPoint x: 277, endPoint y: 169, distance: 21.9
click at [256, 172] on div "TIRA LED 5050 INTERIOR ULTRAVIOLETA 1 MT | P/P:$3400.00 | P/G:$1620.00 | P/M:$1…" at bounding box center [285, 170] width 437 height 13
type input "TIRA LED 5050 INTERIOR ULTRAVIOLETA 1 MT | P/P:$3400.00 | P/G:$1620.00 | P/M:$1…"
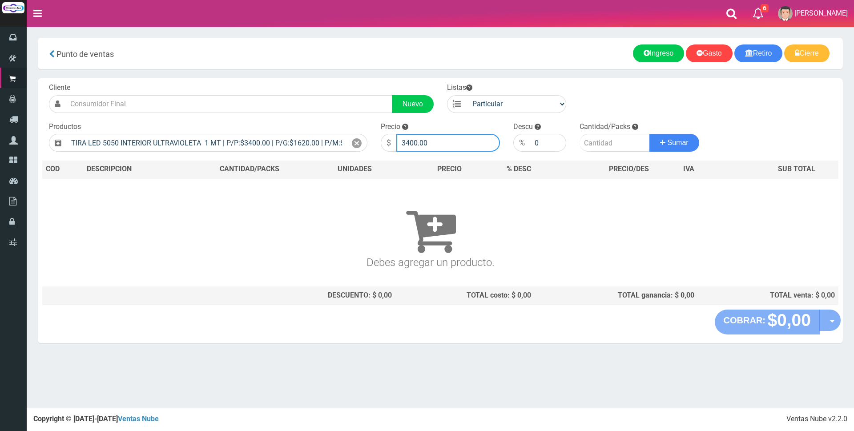
click at [448, 142] on input "3400.00" at bounding box center [448, 143] width 104 height 18
type input "3"
type input "23000"
click at [607, 144] on input "number" at bounding box center [614, 143] width 70 height 18
type input "1"
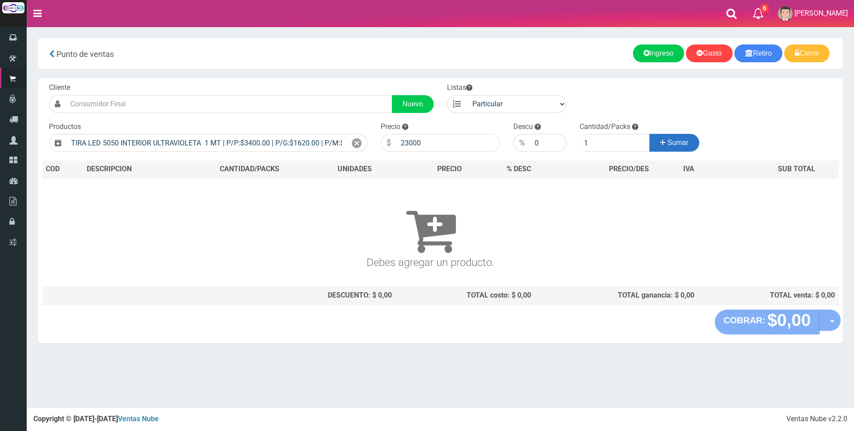
click at [670, 146] on span "Sumar" at bounding box center [677, 143] width 21 height 8
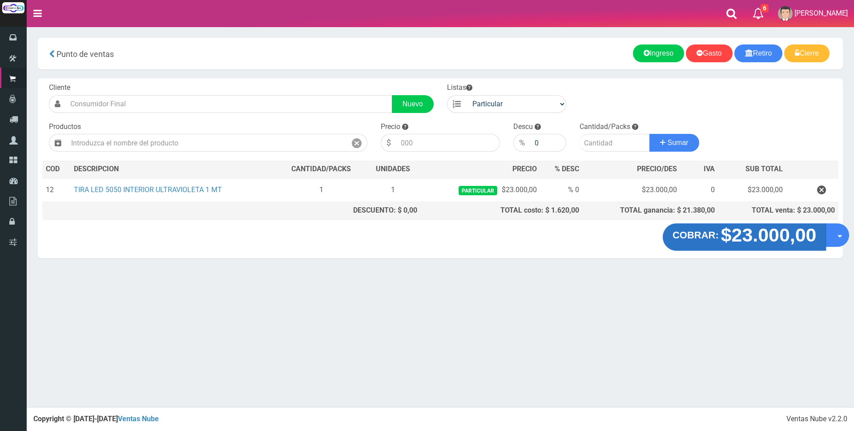
click at [733, 237] on strong "$23.000,00" at bounding box center [769, 235] width 96 height 21
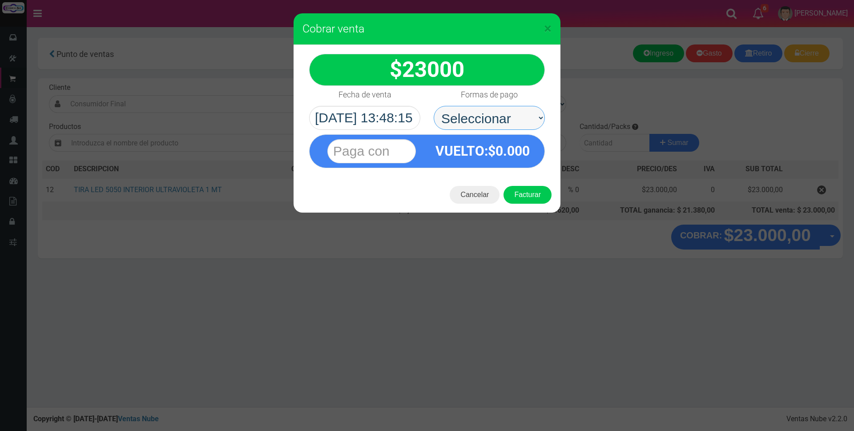
click at [463, 112] on select "Seleccionar Efectivo Tarjeta de Crédito Depósito Débito" at bounding box center [488, 118] width 111 height 24
select select "Tarjeta de Crédito"
click at [433, 106] on select "Seleccionar Efectivo Tarjeta de Crédito Depósito Débito" at bounding box center [488, 118] width 111 height 24
click at [396, 149] on input "text" at bounding box center [371, 151] width 88 height 24
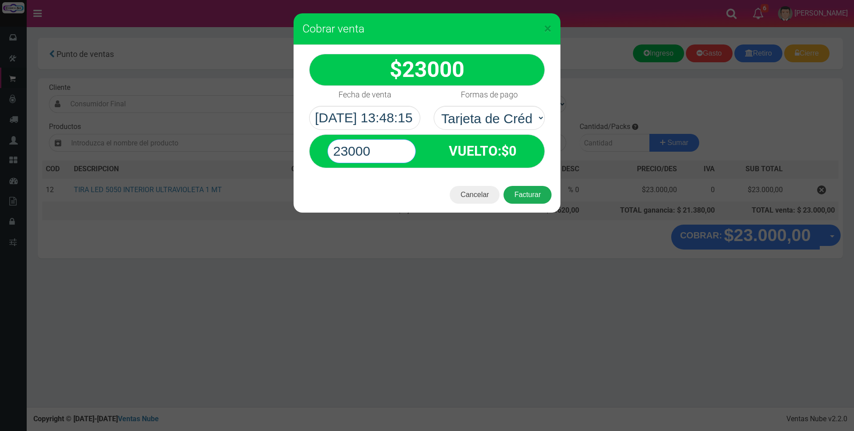
type input "23000"
click at [537, 194] on button "Facturar" at bounding box center [527, 195] width 48 height 18
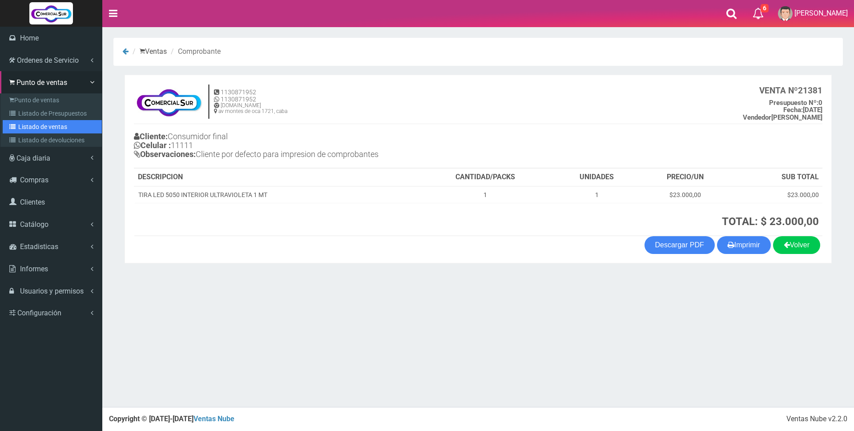
click at [50, 126] on link "Listado de ventas" at bounding box center [52, 126] width 99 height 13
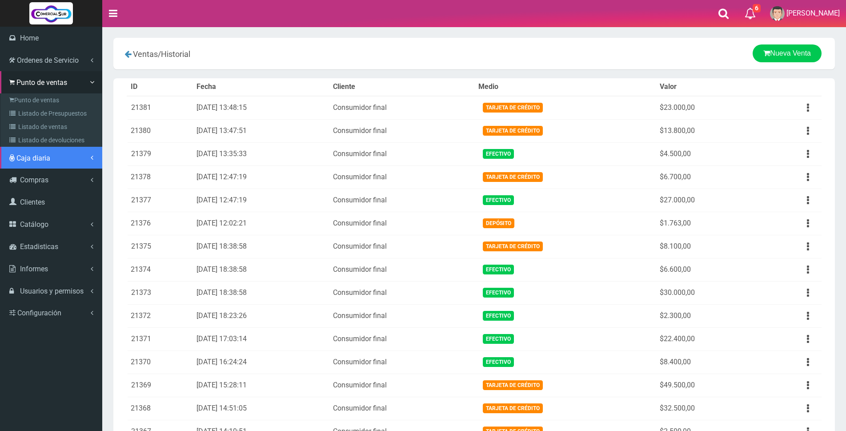
click at [28, 154] on span "Caja diaria" at bounding box center [33, 158] width 34 height 8
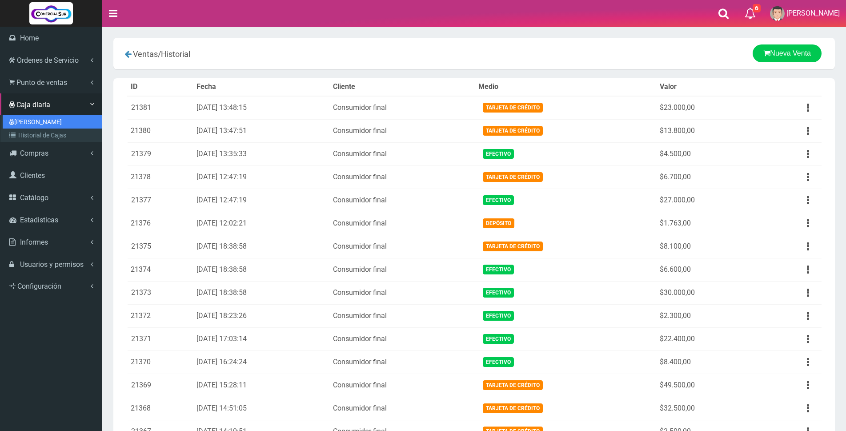
click at [35, 119] on link "[PERSON_NAME]" at bounding box center [52, 121] width 99 height 13
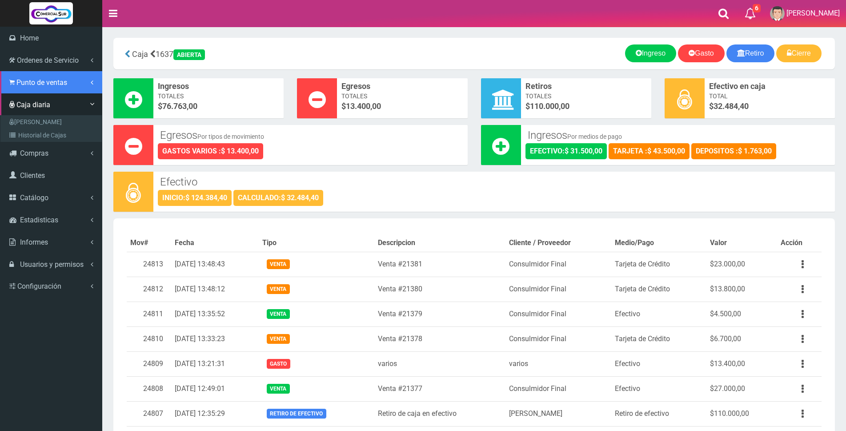
click at [43, 82] on span "Punto de ventas" at bounding box center [41, 82] width 51 height 8
